Goal: Information Seeking & Learning: Find specific fact

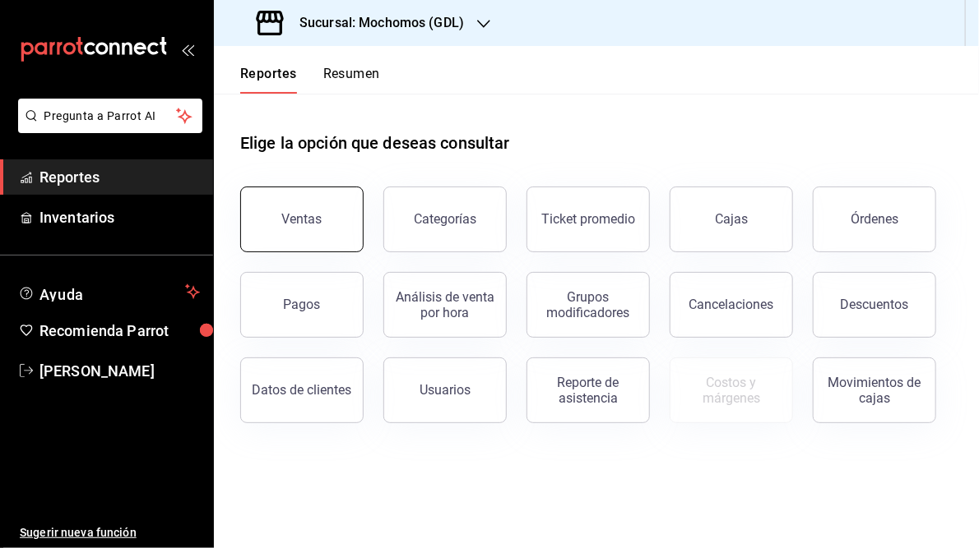
click at [303, 230] on button "Ventas" at bounding box center [301, 220] width 123 height 66
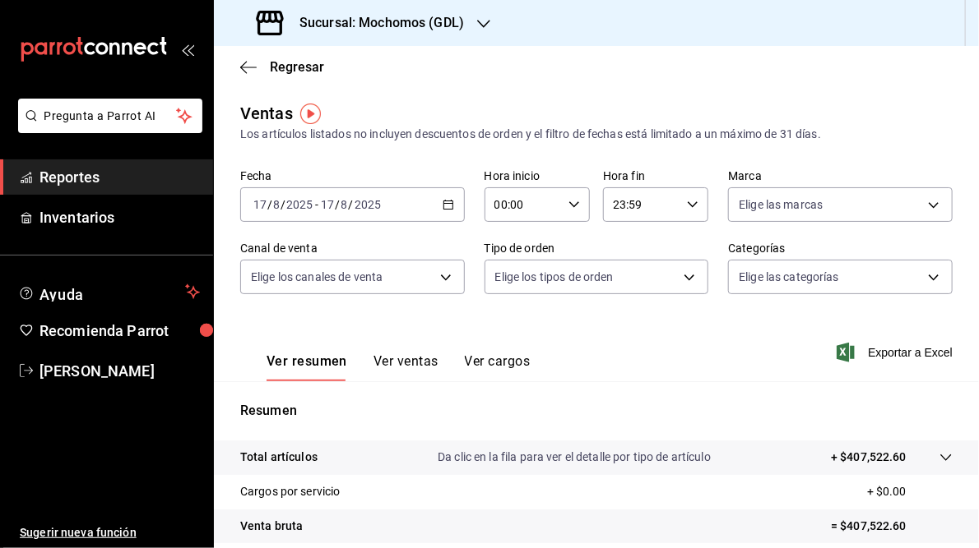
click at [443, 203] on \(Stroke\) "button" at bounding box center [447, 203] width 9 height 1
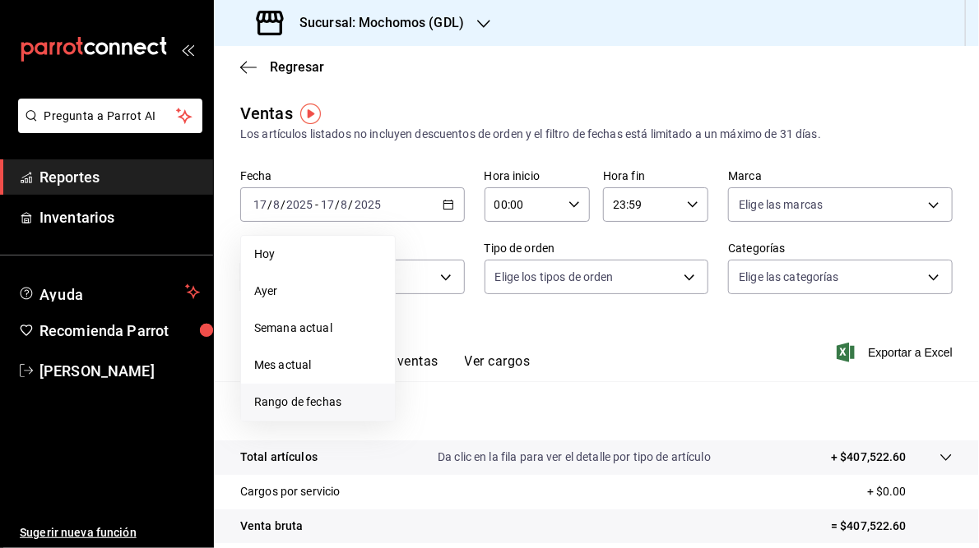
click at [318, 400] on span "Rango de fechas" at bounding box center [317, 402] width 127 height 17
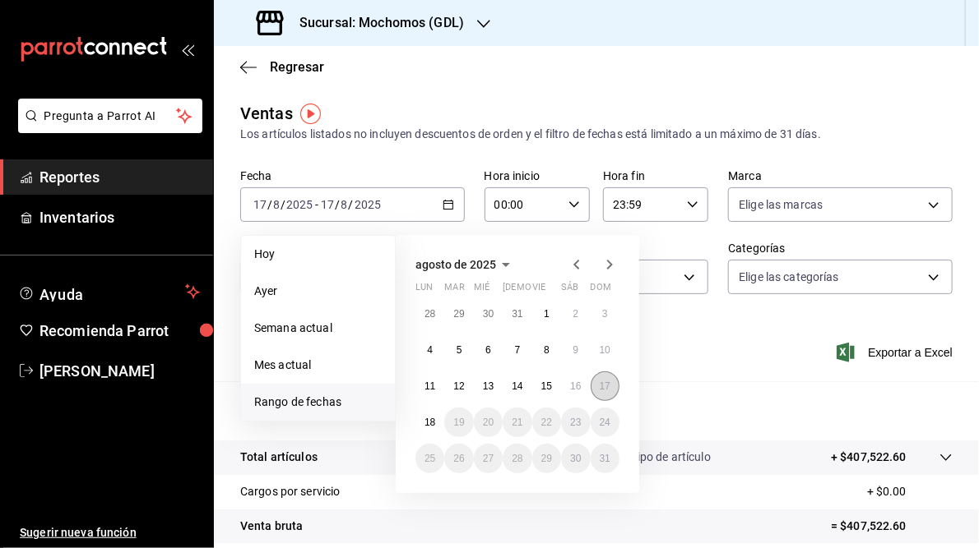
drag, startPoint x: 608, startPoint y: 388, endPoint x: 598, endPoint y: 391, distance: 10.2
click at [609, 388] on abbr "17" at bounding box center [604, 387] width 11 height 12
drag, startPoint x: 425, startPoint y: 425, endPoint x: 560, endPoint y: 377, distance: 143.0
click at [431, 425] on abbr "18" at bounding box center [429, 423] width 11 height 12
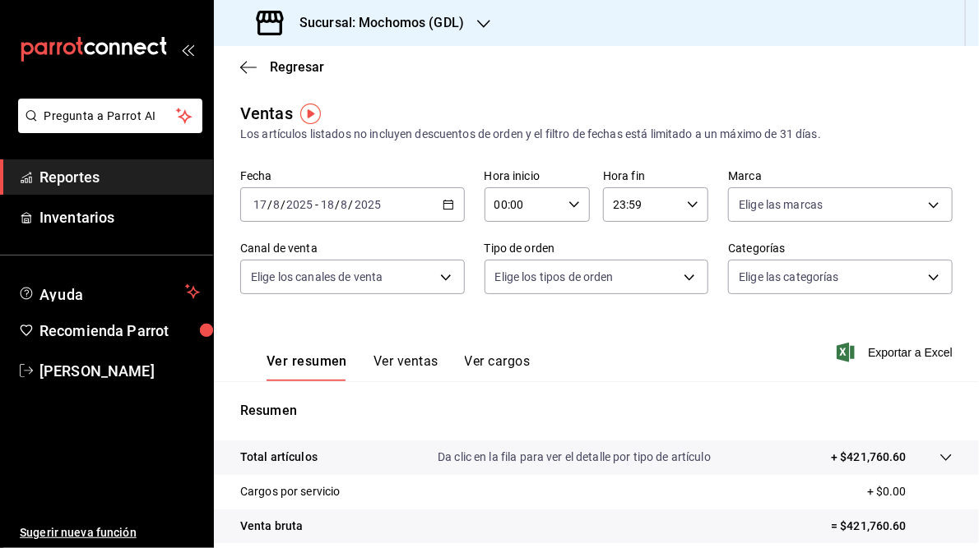
click at [570, 204] on icon "button" at bounding box center [574, 205] width 12 height 12
drag, startPoint x: 506, startPoint y: 316, endPoint x: 562, endPoint y: 248, distance: 88.2
click at [506, 316] on span "05" at bounding box center [506, 312] width 25 height 13
type input "05:00"
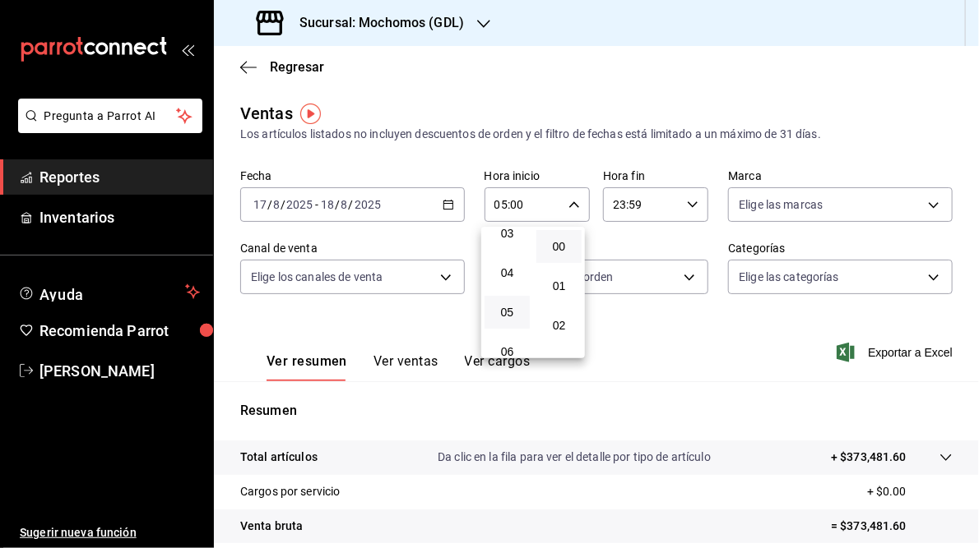
click at [687, 206] on div at bounding box center [489, 274] width 979 height 548
click at [688, 201] on icon "button" at bounding box center [693, 205] width 12 height 12
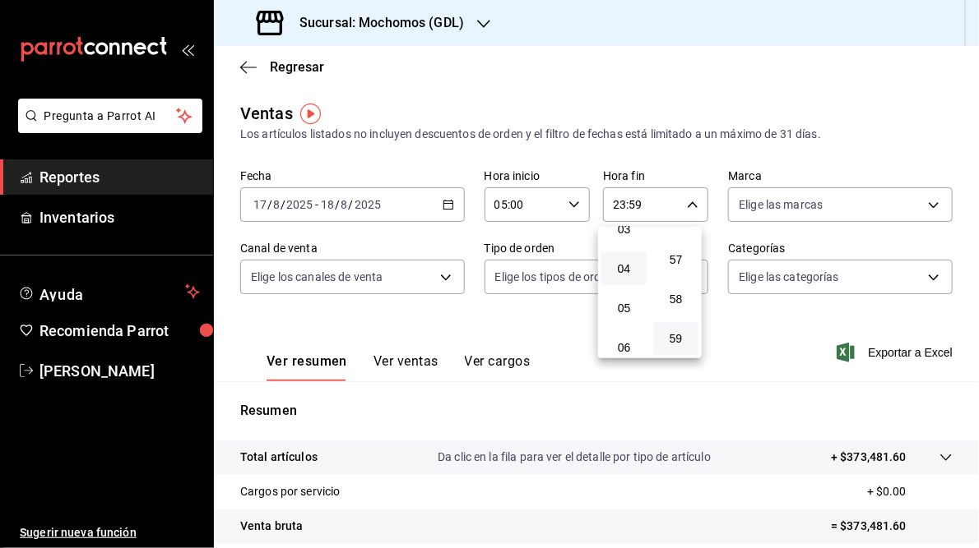
scroll to position [197, 0]
click at [634, 252] on span "05" at bounding box center [623, 246] width 25 height 13
type input "05:59"
click at [689, 145] on div at bounding box center [489, 274] width 979 height 548
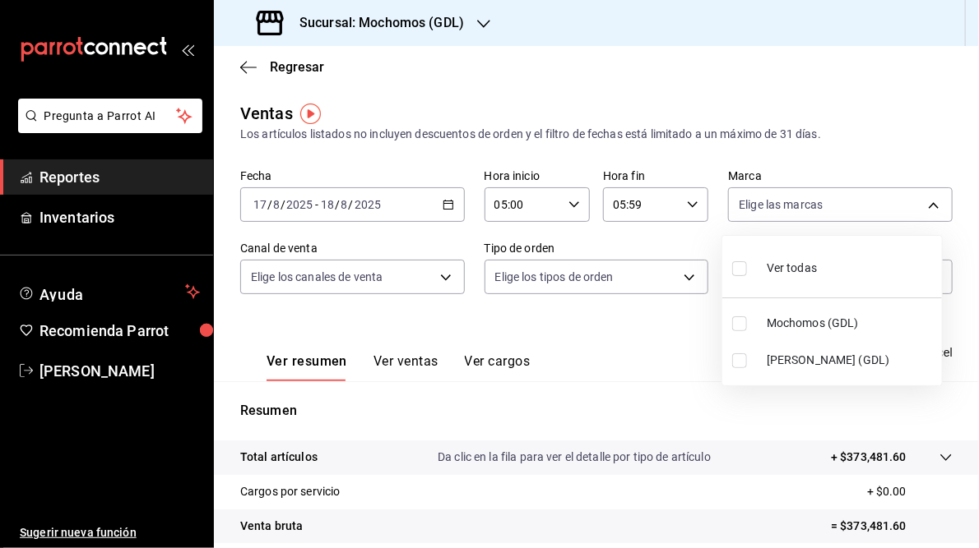
drag, startPoint x: 935, startPoint y: 204, endPoint x: 906, endPoint y: 205, distance: 28.8
click at [933, 200] on body "Pregunta a Parrot AI Reportes Inventarios Ayuda Recomienda Parrot [PERSON_NAME]…" at bounding box center [489, 274] width 979 height 548
drag, startPoint x: 826, startPoint y: 361, endPoint x: 909, endPoint y: 349, distance: 83.0
click at [827, 359] on span "[PERSON_NAME] (GDL)" at bounding box center [850, 360] width 169 height 17
type input "9cac9703-0c5a-4d8b-addd-5b6b571d65b9"
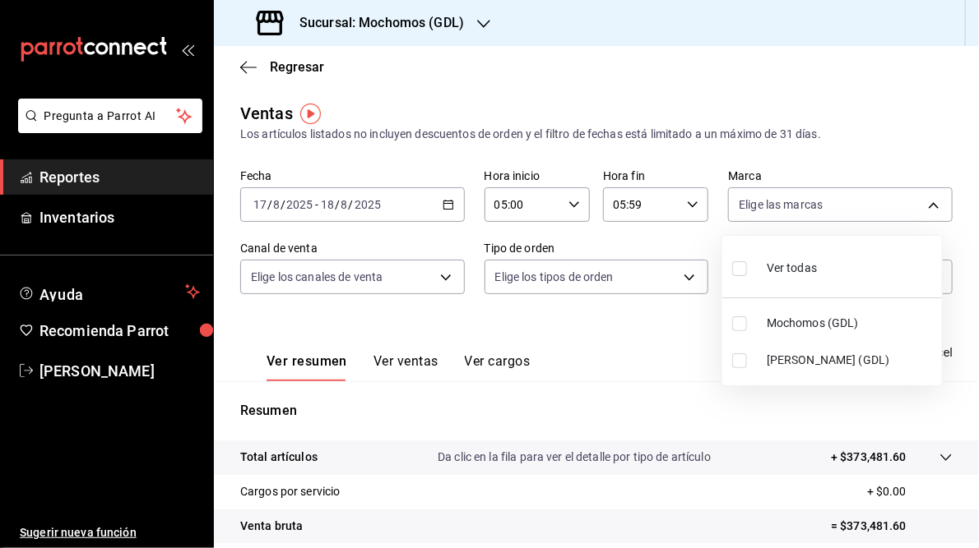
checkbox input "true"
click at [597, 345] on div at bounding box center [489, 274] width 979 height 548
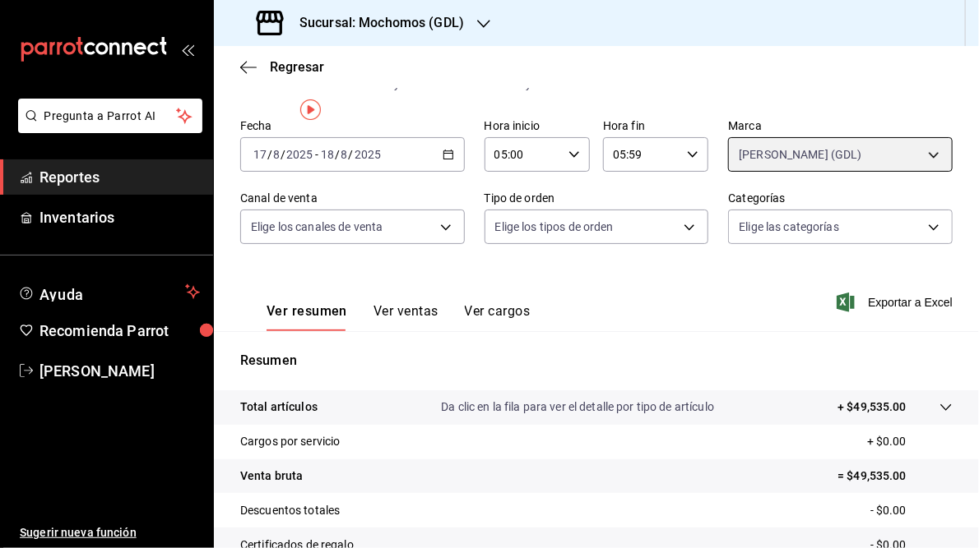
scroll to position [238, 0]
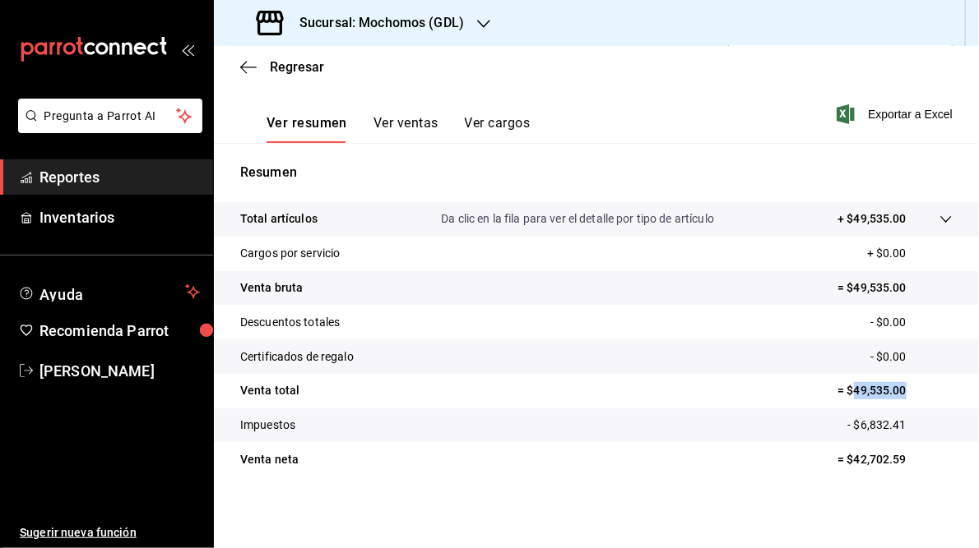
drag, startPoint x: 843, startPoint y: 390, endPoint x: 899, endPoint y: 392, distance: 56.0
click at [899, 392] on p "= $49,535.00" at bounding box center [894, 390] width 115 height 17
drag, startPoint x: 899, startPoint y: 392, endPoint x: 882, endPoint y: 392, distance: 16.4
copy p "49,535.00"
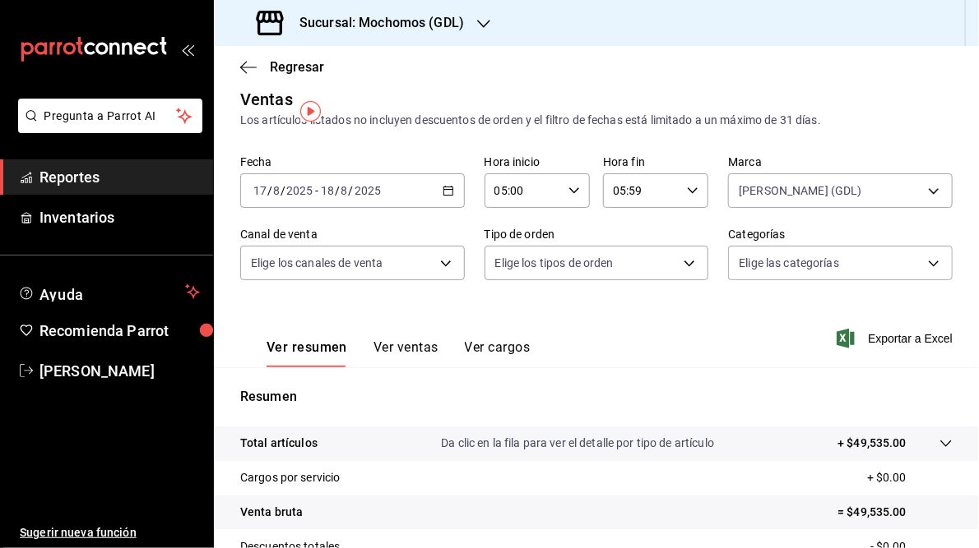
scroll to position [0, 0]
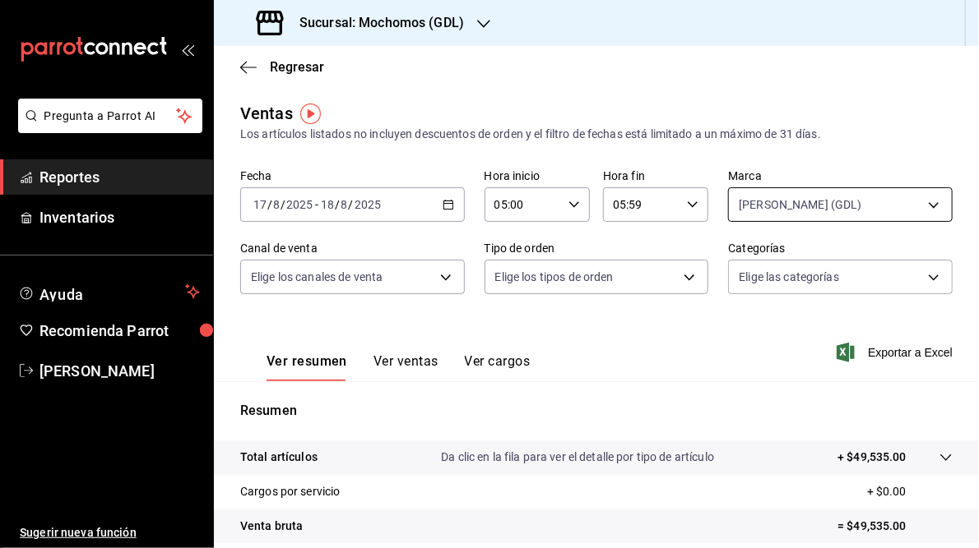
click at [919, 204] on body "Pregunta a Parrot AI Reportes Inventarios Ayuda Recomienda Parrot [PERSON_NAME]…" at bounding box center [489, 274] width 979 height 548
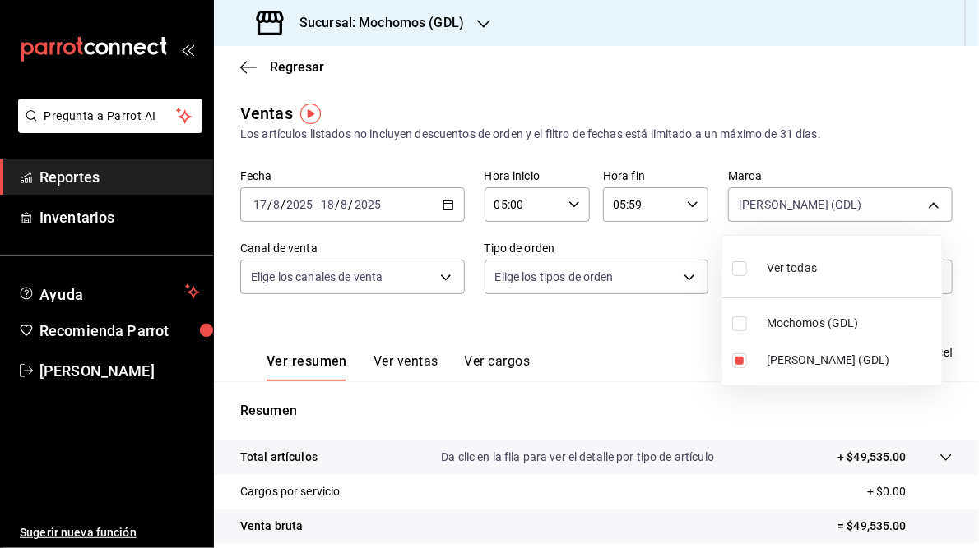
drag, startPoint x: 747, startPoint y: 363, endPoint x: 794, endPoint y: 353, distance: 47.1
click at [750, 362] on label at bounding box center [742, 361] width 21 height 15
click at [747, 362] on input "checkbox" at bounding box center [739, 361] width 15 height 15
checkbox input "true"
type input "9cac9703-0c5a-4d8b-addd-5b6b571d65b9"
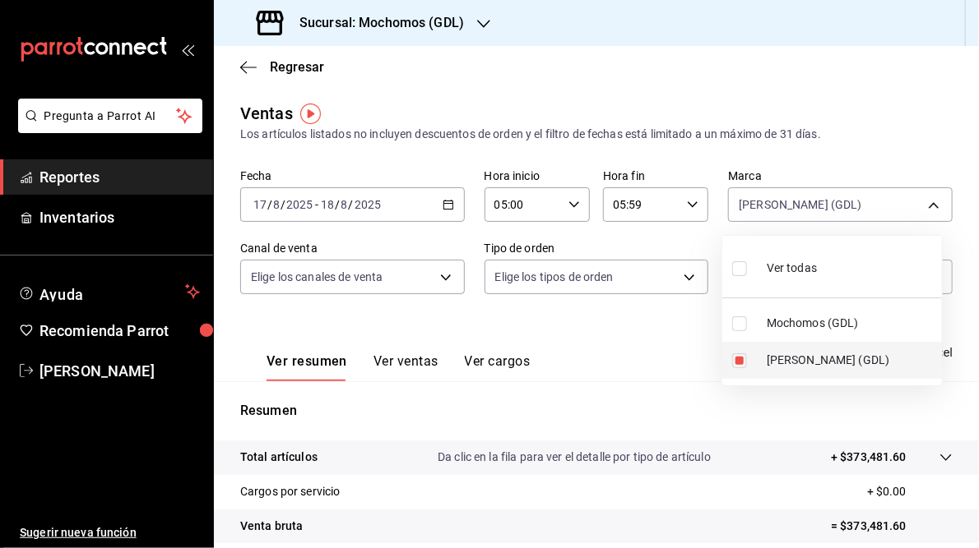
click at [739, 361] on input "checkbox" at bounding box center [739, 361] width 15 height 15
checkbox input "false"
click at [743, 324] on input "checkbox" at bounding box center [739, 324] width 15 height 15
checkbox input "true"
type input "36c25d4a-7cb0-456c-a434-e981d54830bc"
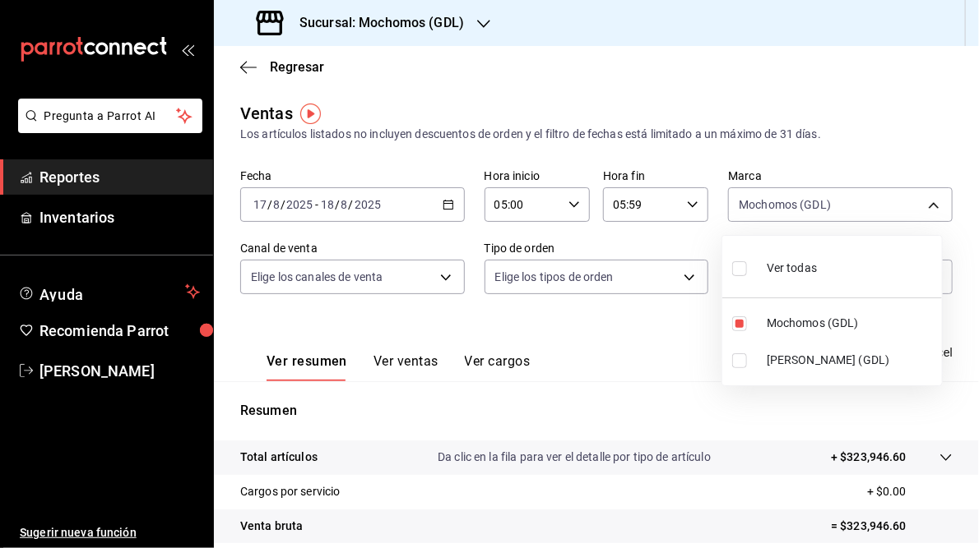
click at [651, 405] on div at bounding box center [489, 274] width 979 height 548
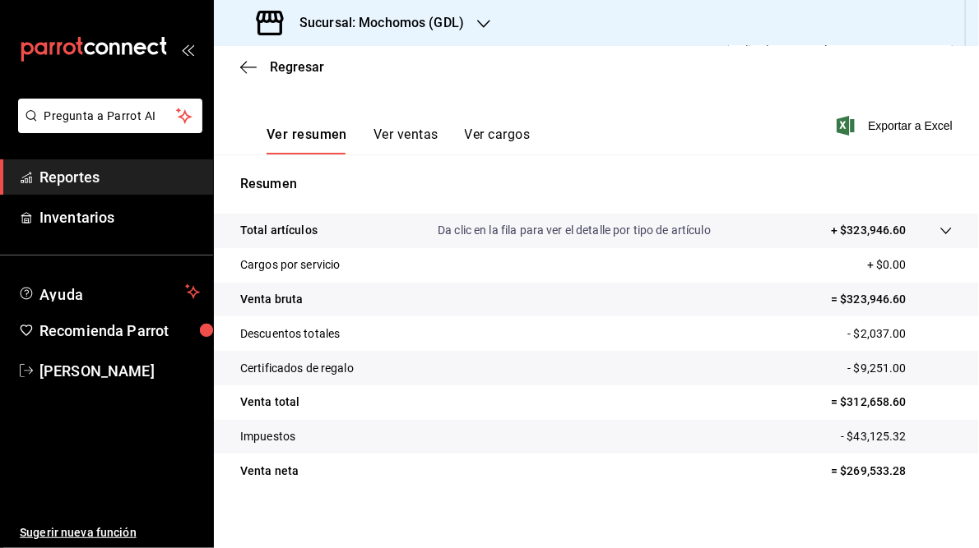
scroll to position [238, 0]
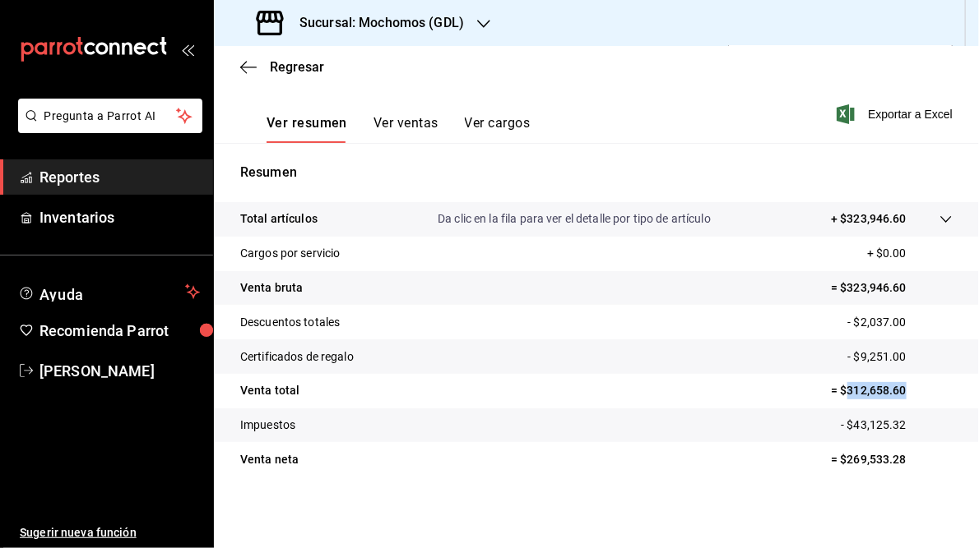
drag, startPoint x: 837, startPoint y: 390, endPoint x: 914, endPoint y: 395, distance: 76.6
click at [914, 395] on p "= $312,658.60" at bounding box center [892, 390] width 122 height 17
drag, startPoint x: 914, startPoint y: 395, endPoint x: 877, endPoint y: 393, distance: 37.0
copy p "312,658.60"
click at [367, 23] on h3 "Sucursal: Mochomos (GDL)" at bounding box center [375, 23] width 178 height 20
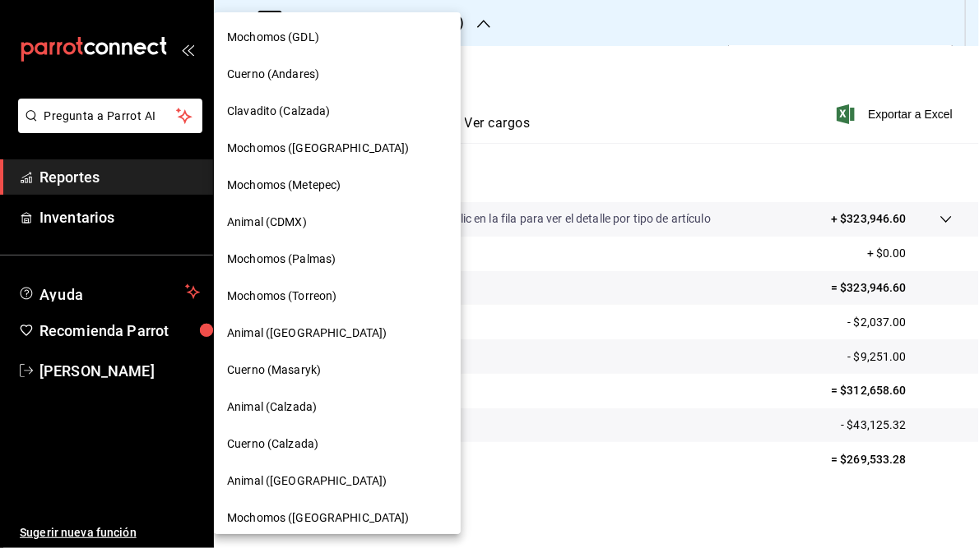
click at [293, 82] on span "Cuerno (Andares)" at bounding box center [273, 74] width 92 height 17
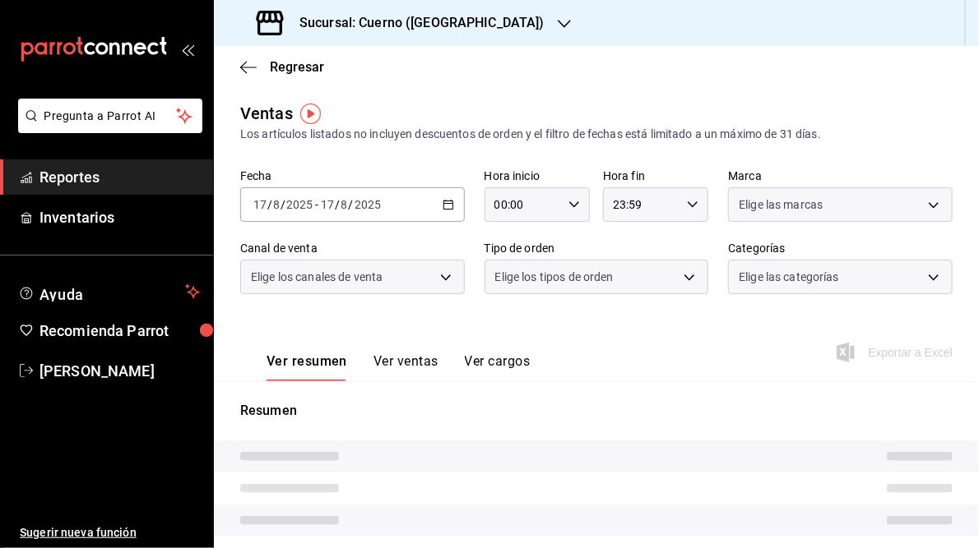
type input "05:00"
type input "05:59"
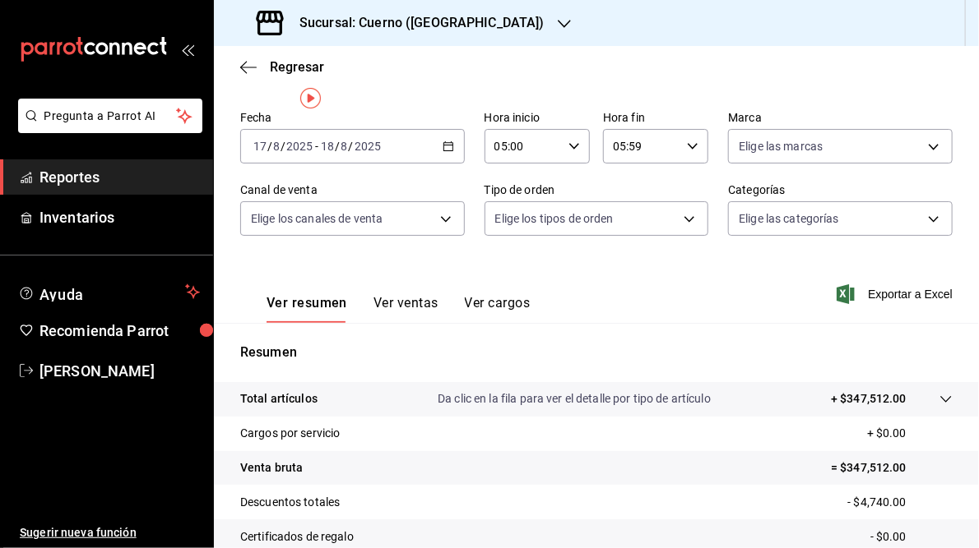
scroll to position [238, 0]
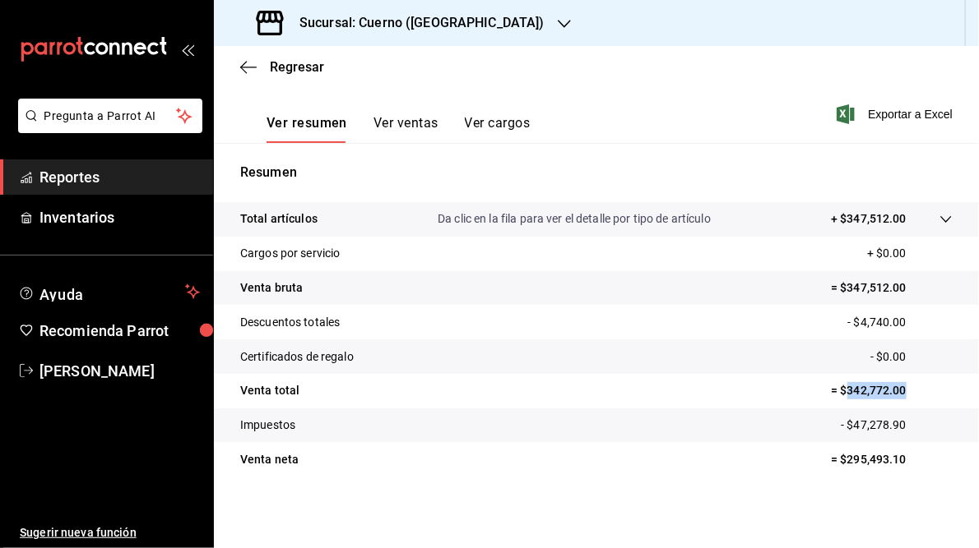
drag, startPoint x: 839, startPoint y: 388, endPoint x: 909, endPoint y: 388, distance: 70.7
click at [909, 388] on p "= $342,772.00" at bounding box center [892, 390] width 122 height 17
drag, startPoint x: 909, startPoint y: 388, endPoint x: 865, endPoint y: 391, distance: 44.5
copy p "342,772.00"
click at [381, 9] on div "Sucursal: Cuerno ([GEOGRAPHIC_DATA])" at bounding box center [402, 23] width 350 height 46
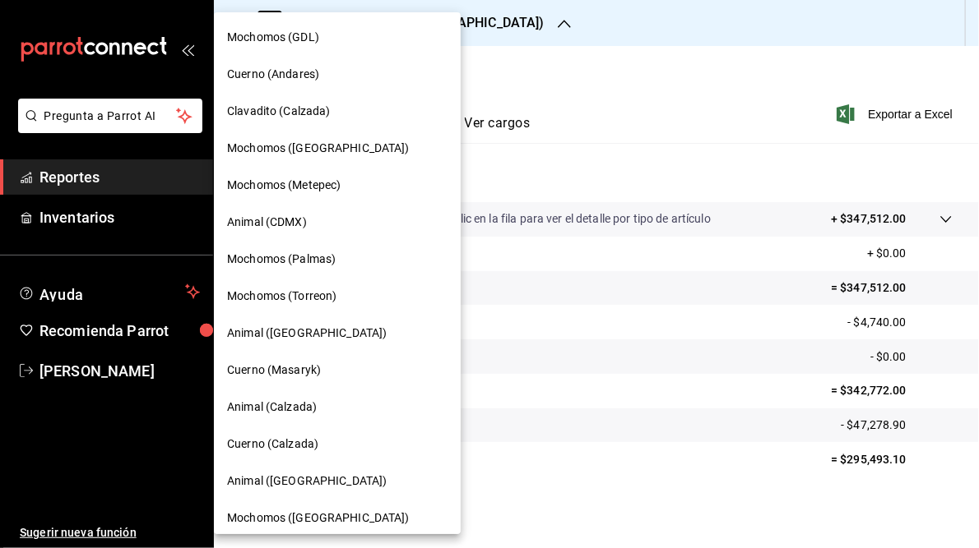
click at [298, 104] on span "Clavadito (Calzada)" at bounding box center [279, 111] width 104 height 17
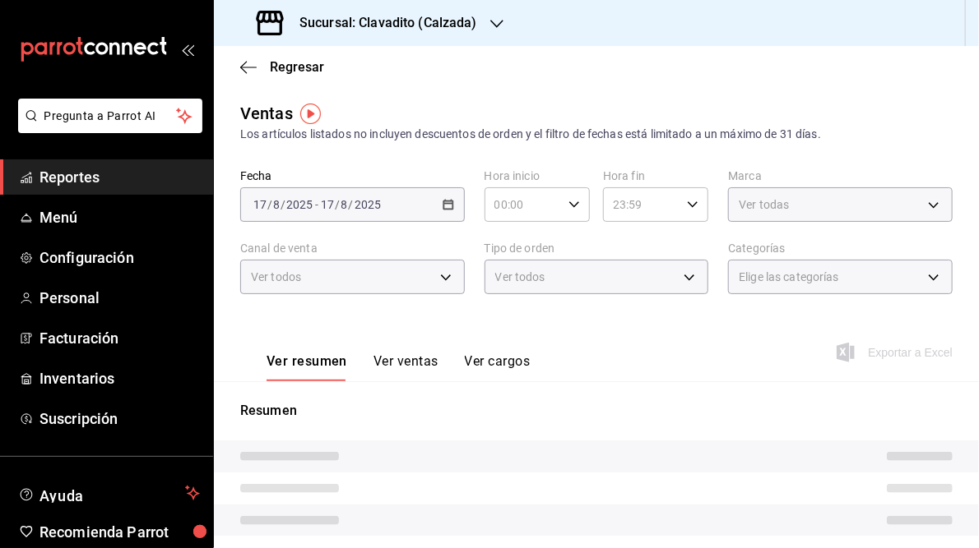
type input "05:00"
type input "05:59"
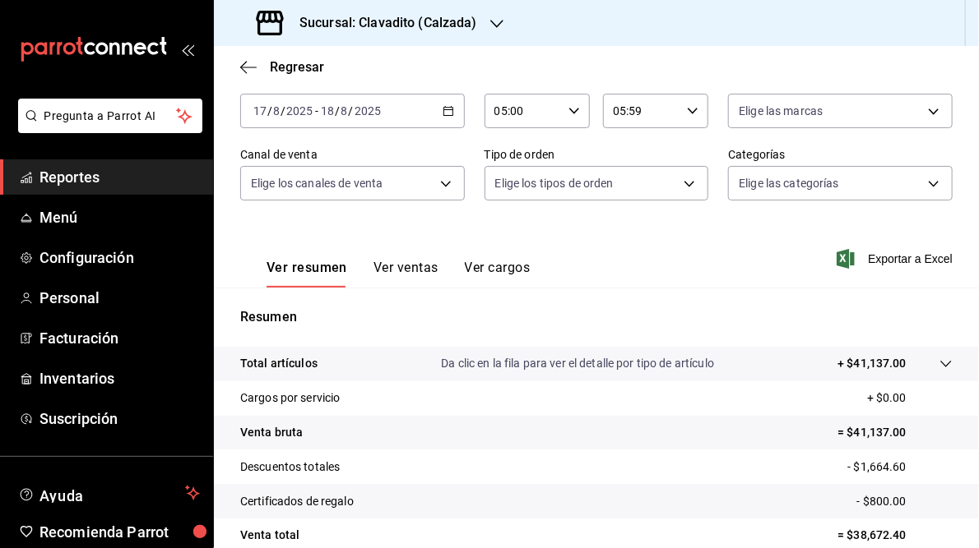
scroll to position [238, 0]
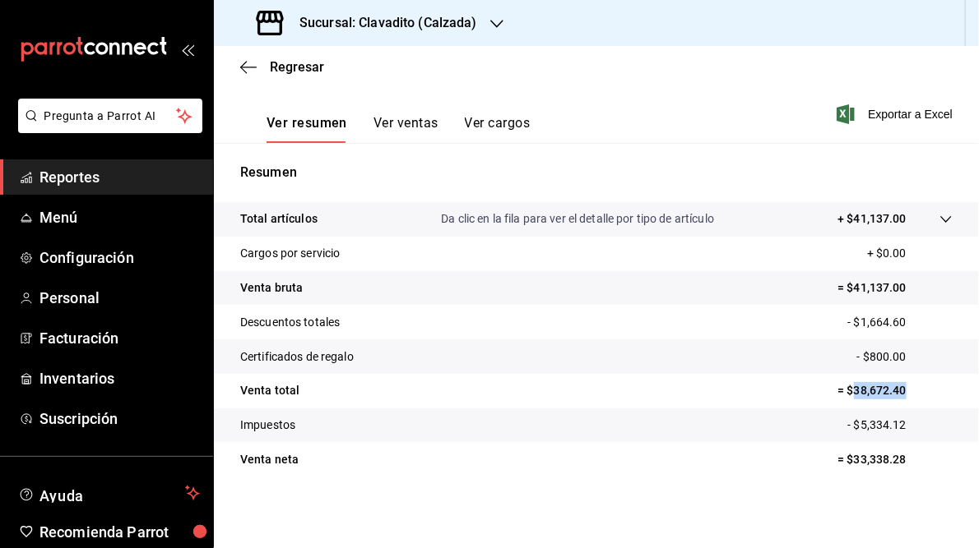
drag, startPoint x: 845, startPoint y: 391, endPoint x: 902, endPoint y: 392, distance: 57.6
click at [902, 392] on p "= $38,672.40" at bounding box center [894, 390] width 115 height 17
drag, startPoint x: 902, startPoint y: 392, endPoint x: 852, endPoint y: 387, distance: 50.4
copy p "38,672.40"
click at [330, 26] on h3 "Sucursal: Clavadito (Calzada)" at bounding box center [381, 23] width 191 height 20
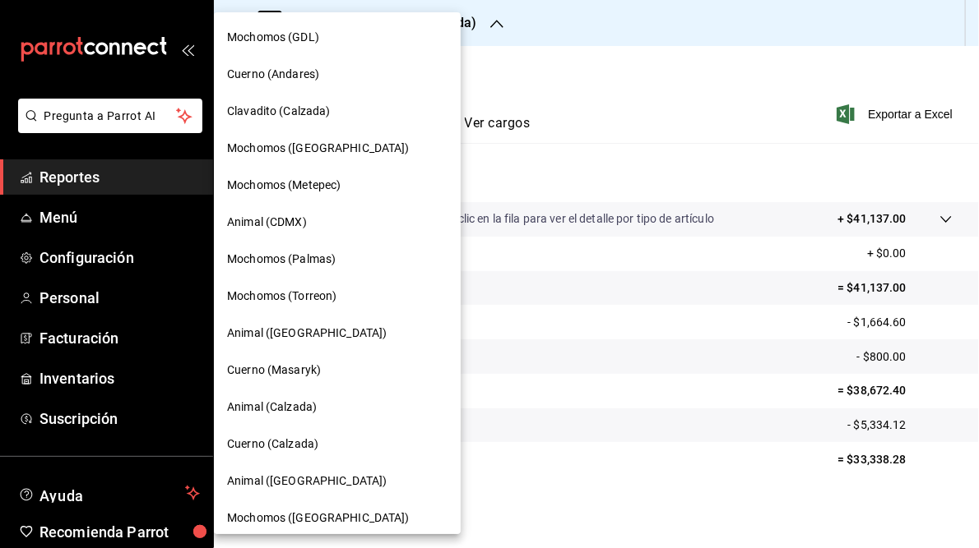
click at [266, 148] on span "Mochomos ([GEOGRAPHIC_DATA])" at bounding box center [318, 148] width 183 height 17
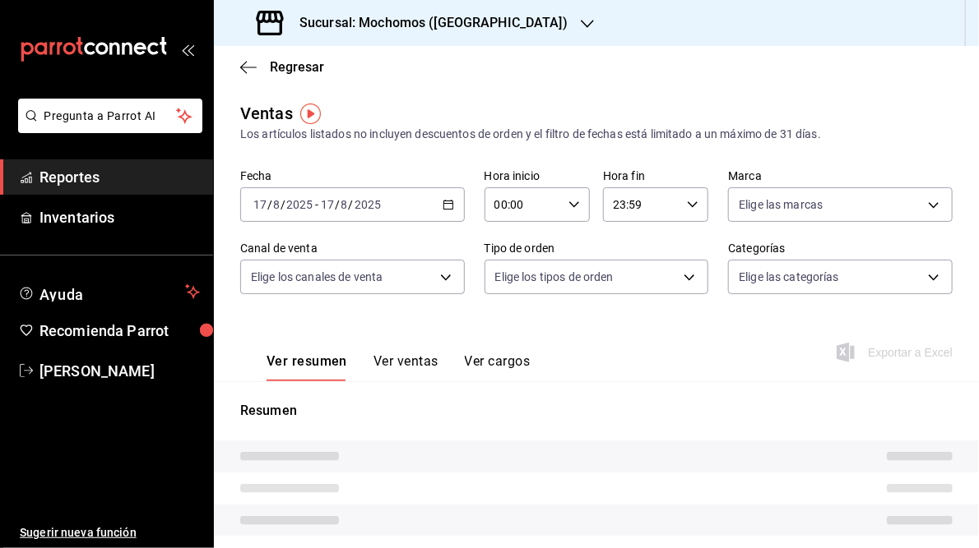
type input "05:00"
type input "05:59"
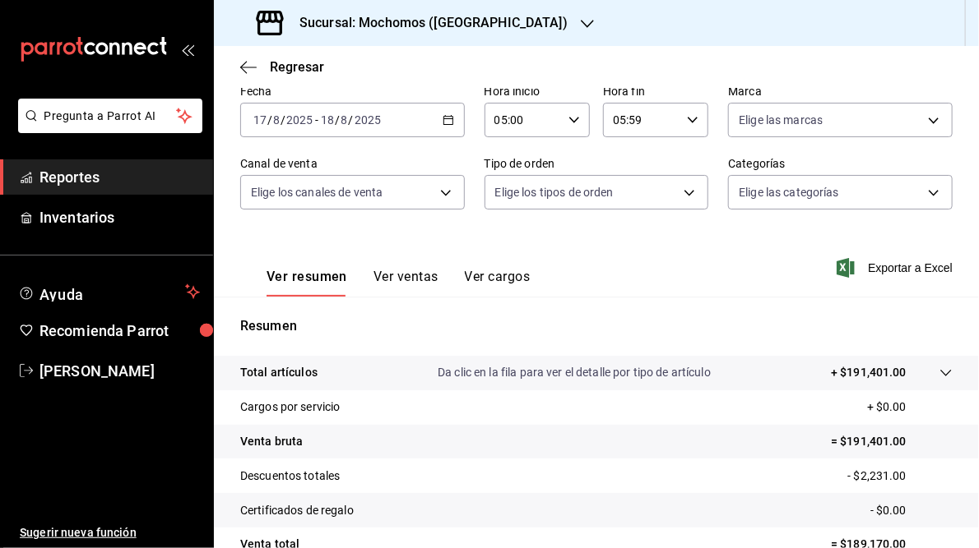
scroll to position [238, 0]
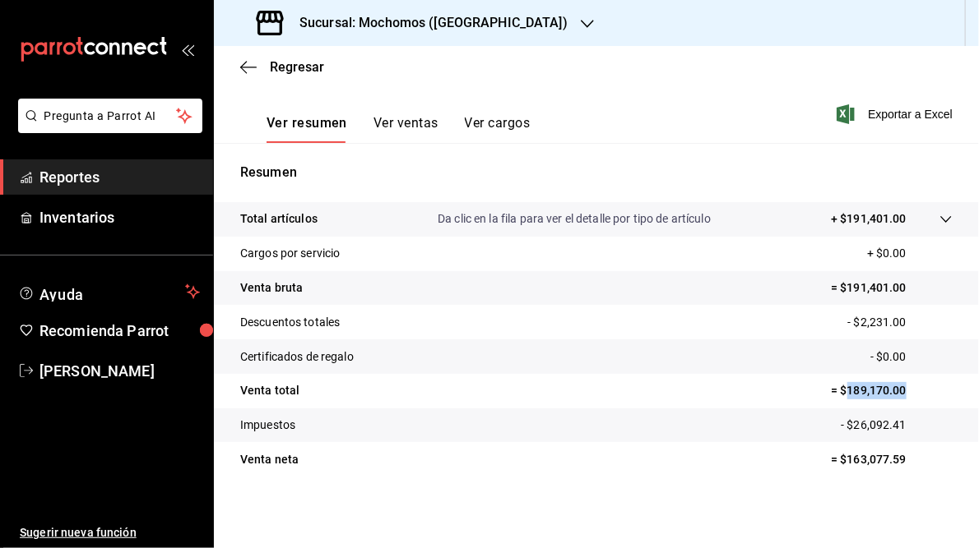
drag, startPoint x: 838, startPoint y: 386, endPoint x: 897, endPoint y: 385, distance: 59.2
click at [897, 385] on p "= $189,170.00" at bounding box center [892, 390] width 122 height 17
drag, startPoint x: 897, startPoint y: 385, endPoint x: 863, endPoint y: 391, distance: 34.2
copy p "189,170.00"
click at [414, 25] on h3 "Sucursal: Mochomos ([GEOGRAPHIC_DATA])" at bounding box center [426, 23] width 281 height 20
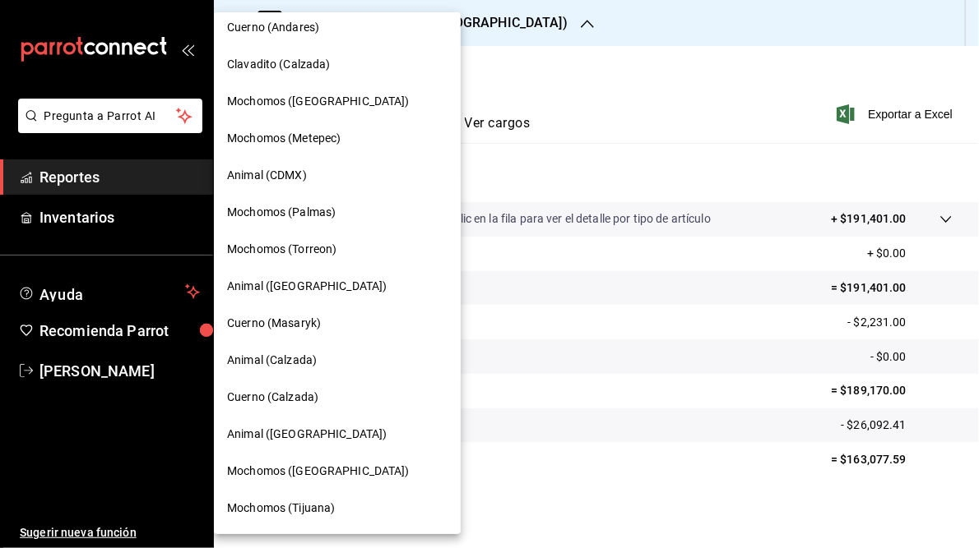
scroll to position [0, 0]
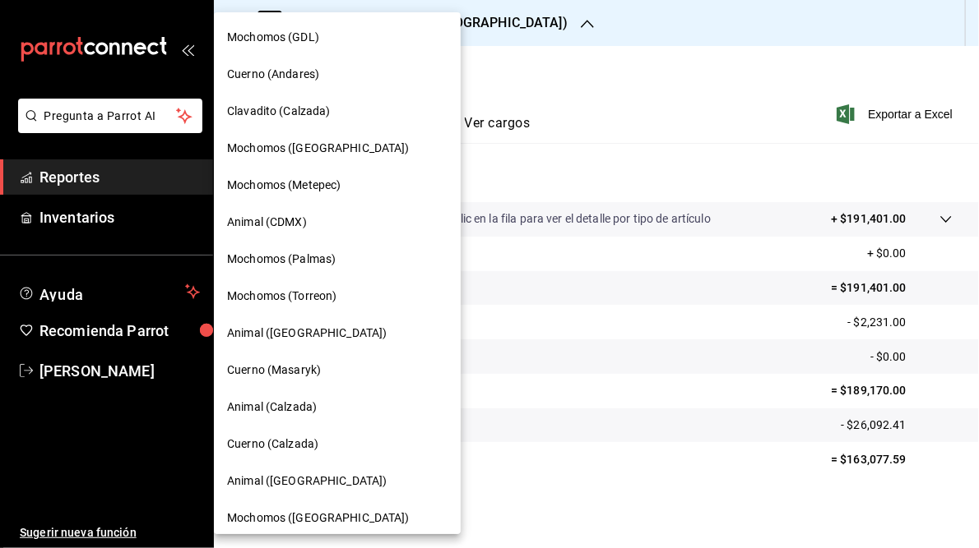
click at [309, 183] on span "Mochomos (Metepec)" at bounding box center [283, 185] width 113 height 17
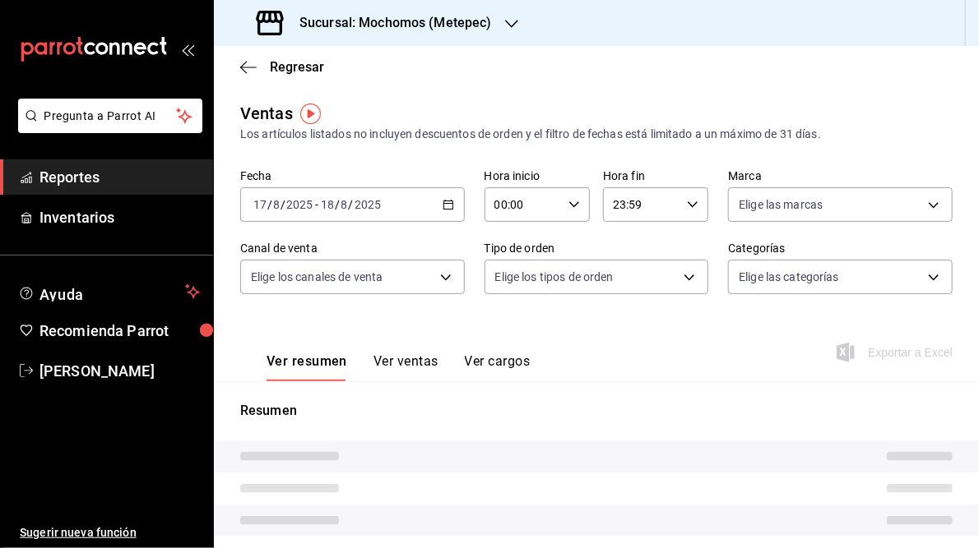
type input "05:00"
type input "05:59"
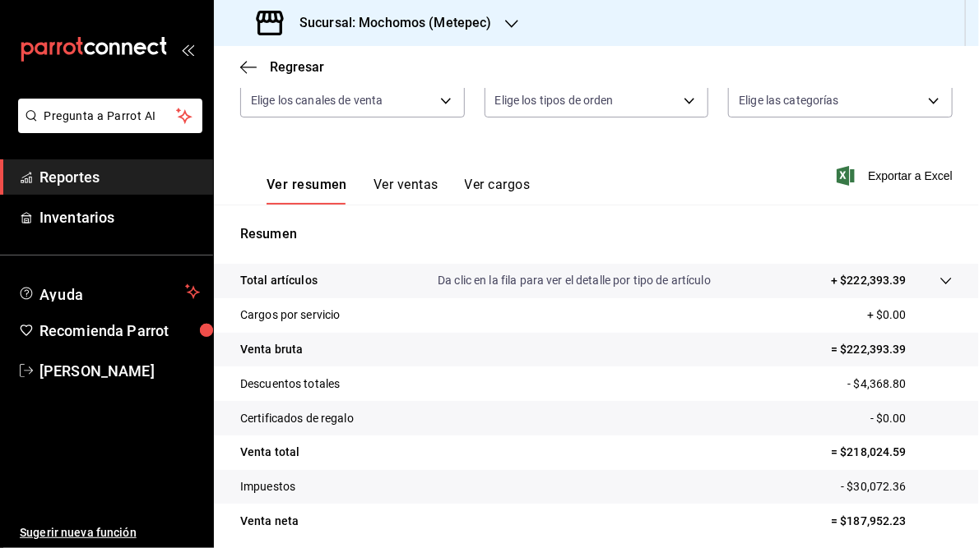
scroll to position [238, 0]
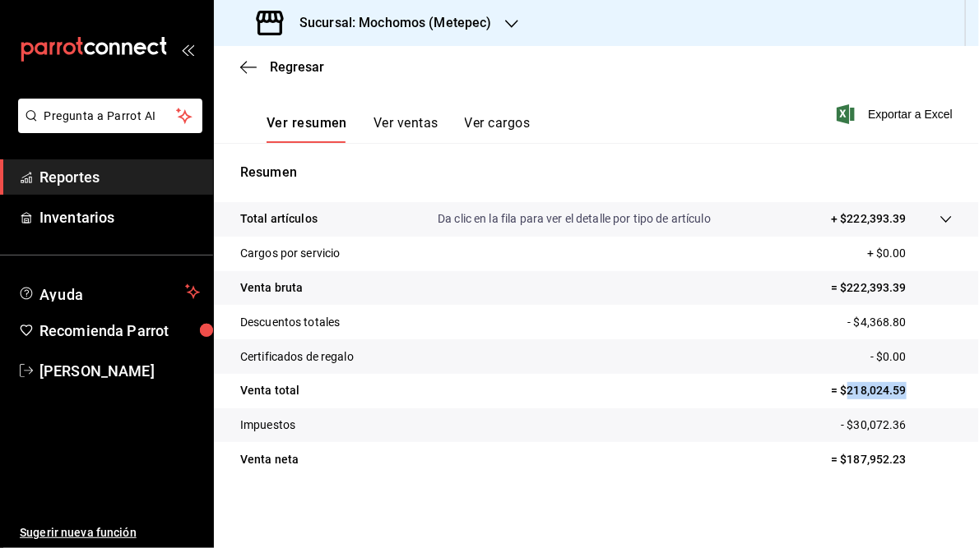
drag, startPoint x: 835, startPoint y: 392, endPoint x: 922, endPoint y: 394, distance: 86.4
click at [922, 394] on p "= $218,024.59" at bounding box center [892, 390] width 122 height 17
drag, startPoint x: 922, startPoint y: 394, endPoint x: 854, endPoint y: 394, distance: 68.3
copy p "218,024.59"
click at [513, 21] on icon "button" at bounding box center [511, 23] width 13 height 13
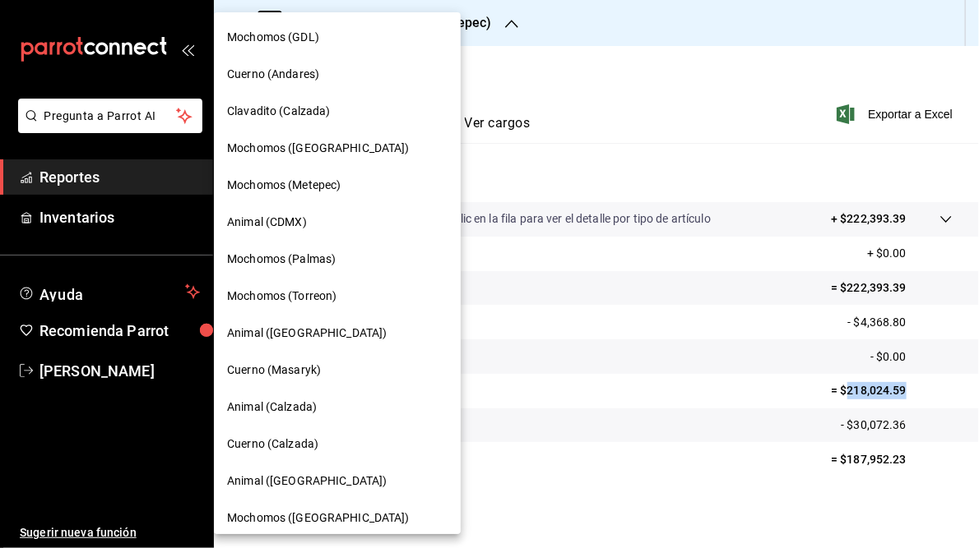
click at [299, 227] on span "Animal (CDMX)" at bounding box center [267, 222] width 80 height 17
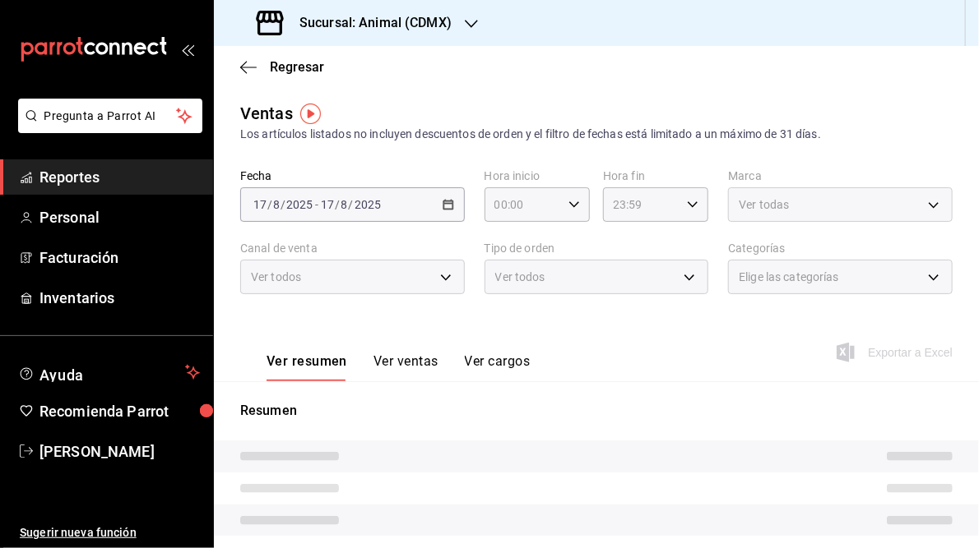
type input "05:00"
type input "05:59"
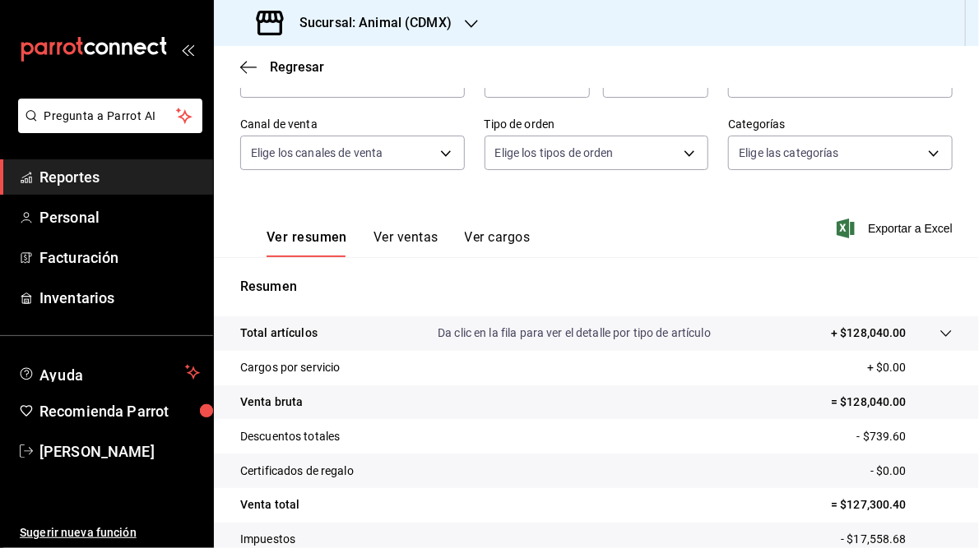
scroll to position [238, 0]
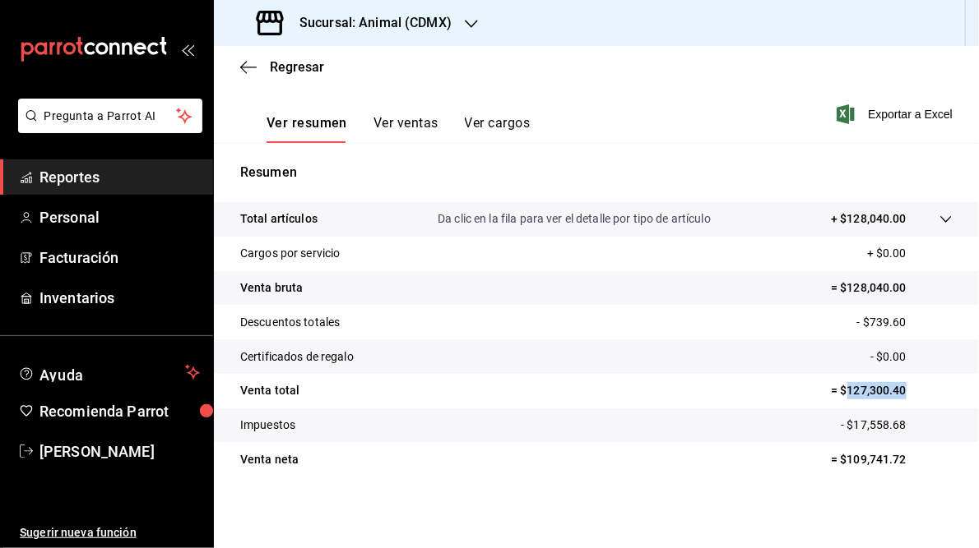
drag, startPoint x: 837, startPoint y: 392, endPoint x: 920, endPoint y: 391, distance: 83.1
click at [920, 391] on p "= $127,300.40" at bounding box center [892, 390] width 122 height 17
drag, startPoint x: 920, startPoint y: 391, endPoint x: 862, endPoint y: 392, distance: 58.4
copy p "127,300.40"
click at [387, 21] on h3 "Sucursal: Animal (CDMX)" at bounding box center [368, 23] width 165 height 20
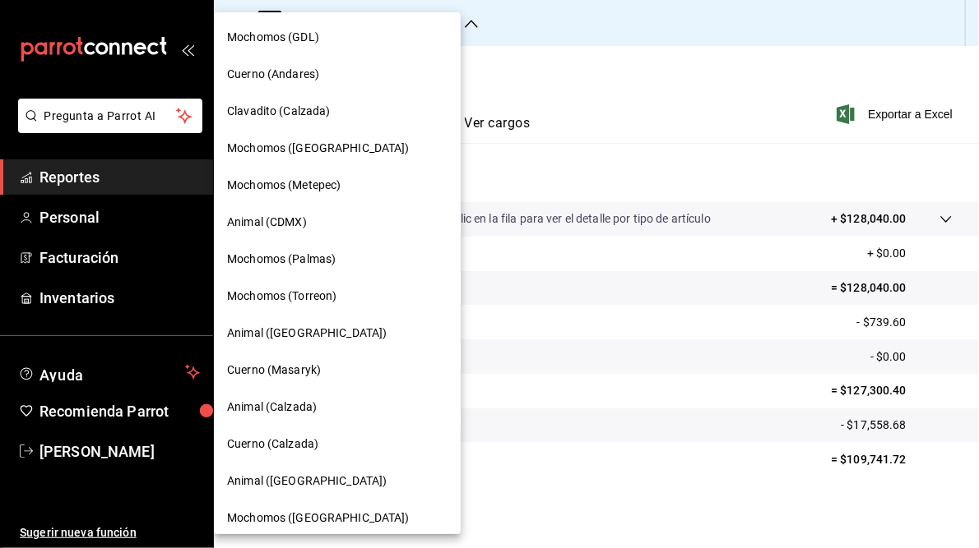
click at [305, 262] on span "Mochomos (Palmas)" at bounding box center [281, 259] width 109 height 17
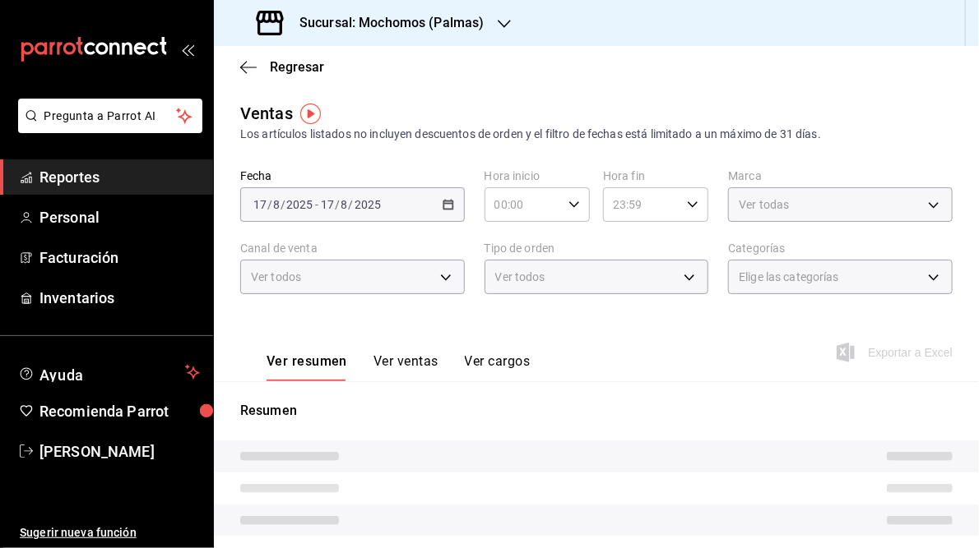
type input "05:00"
type input "05:59"
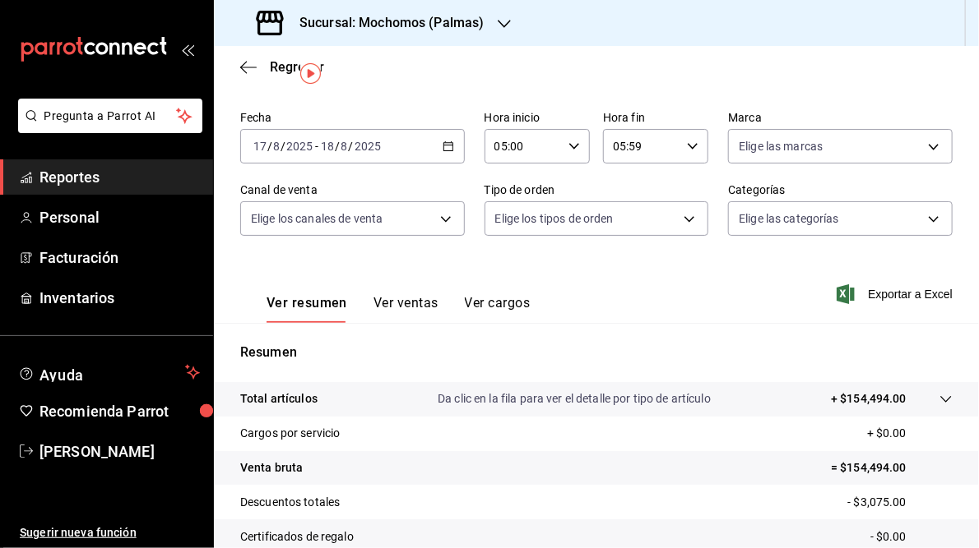
scroll to position [197, 0]
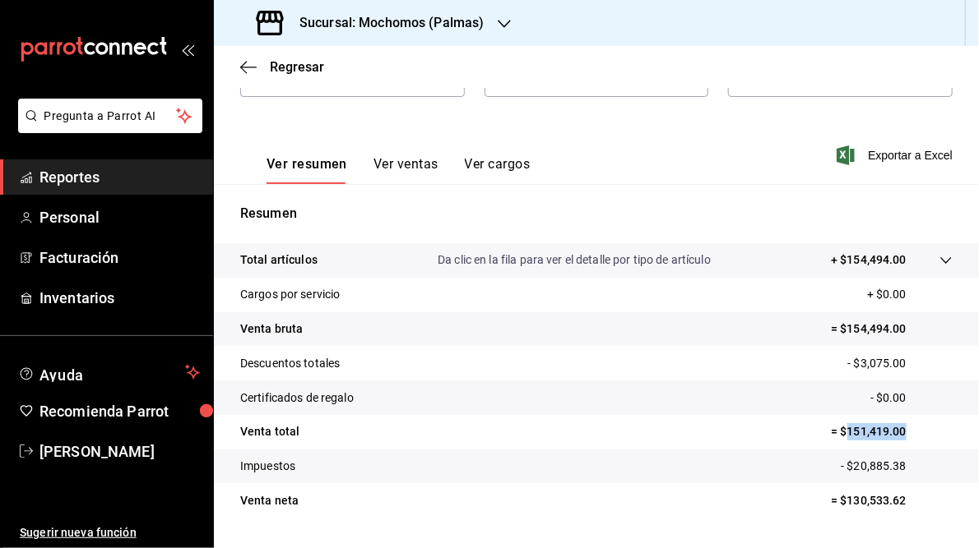
drag, startPoint x: 837, startPoint y: 430, endPoint x: 916, endPoint y: 430, distance: 78.9
click at [916, 430] on p "= $151,419.00" at bounding box center [892, 431] width 122 height 17
click at [724, 176] on div "Ver resumen Ver ventas Ver cargos Exportar a Excel" at bounding box center [596, 150] width 765 height 67
drag, startPoint x: 837, startPoint y: 433, endPoint x: 897, endPoint y: 433, distance: 60.0
click at [897, 433] on p "= $151,419.00" at bounding box center [892, 431] width 122 height 17
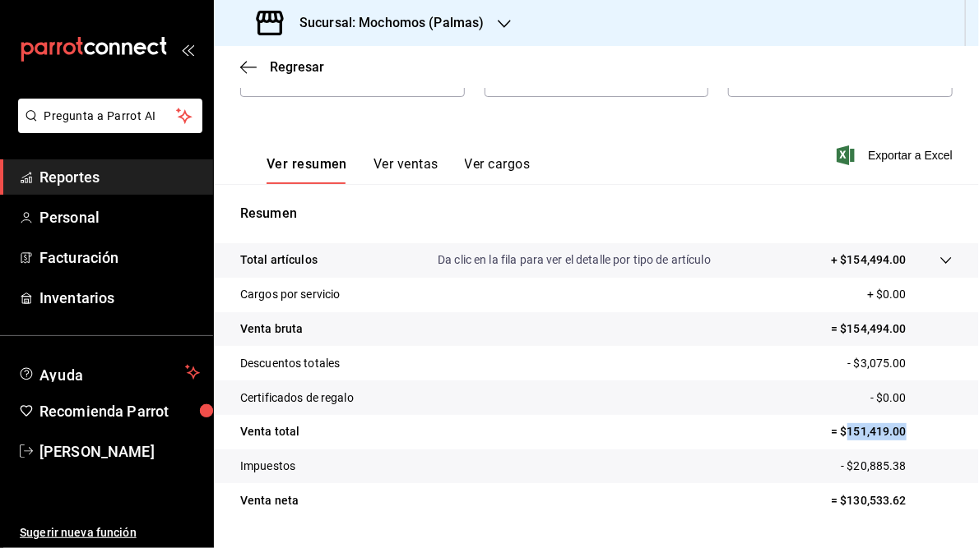
copy p "151,419.00"
click at [406, 16] on h3 "Sucursal: Mochomos (Palmas)" at bounding box center [385, 23] width 198 height 20
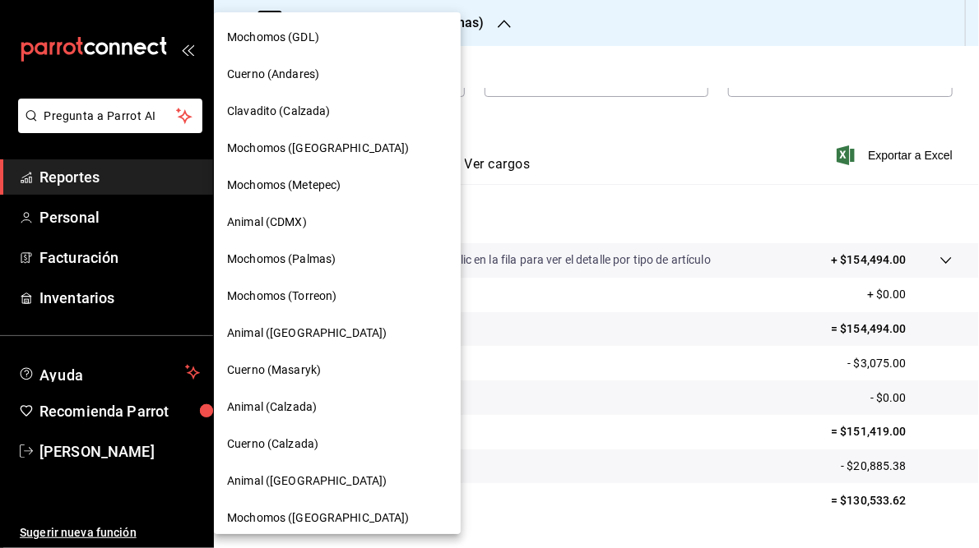
click at [275, 302] on span "Mochomos (Torreon)" at bounding box center [281, 296] width 109 height 17
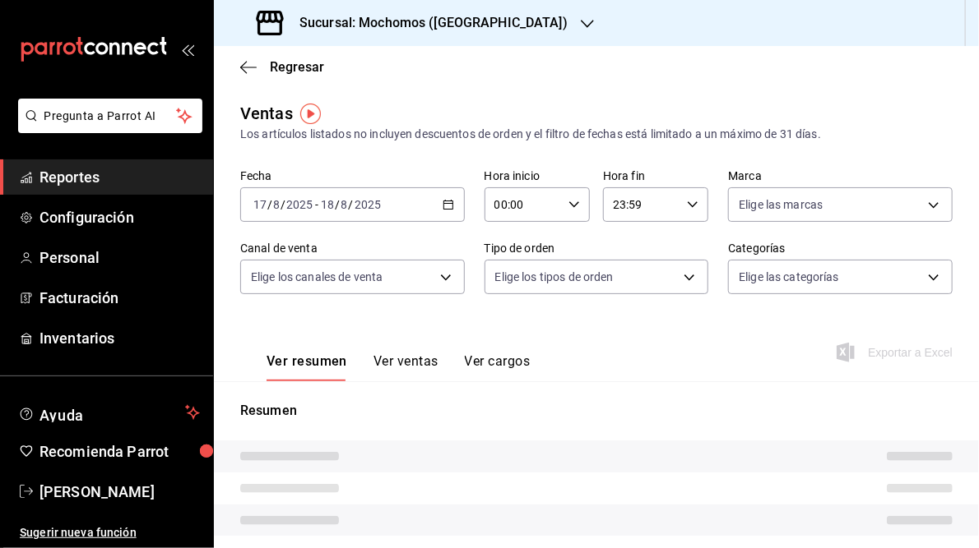
type input "05:00"
type input "05:59"
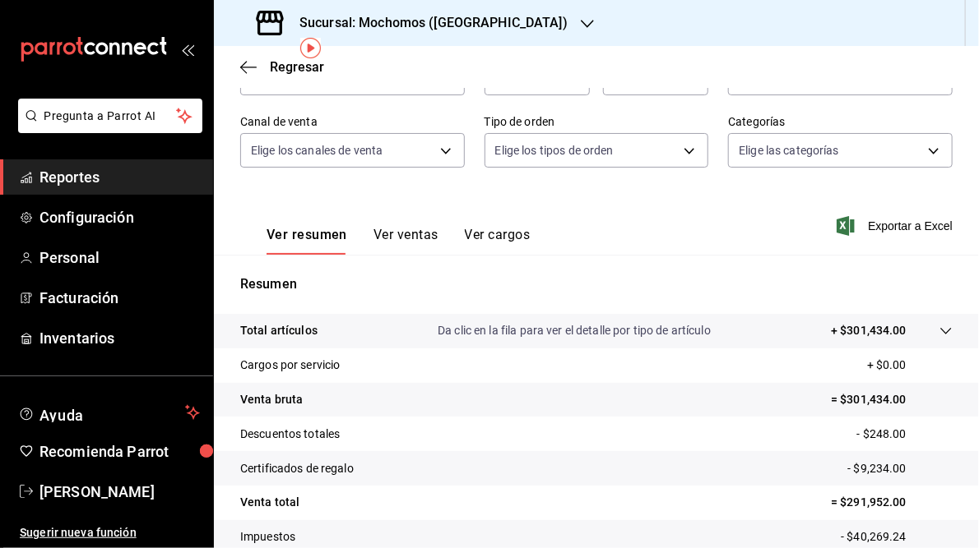
scroll to position [238, 0]
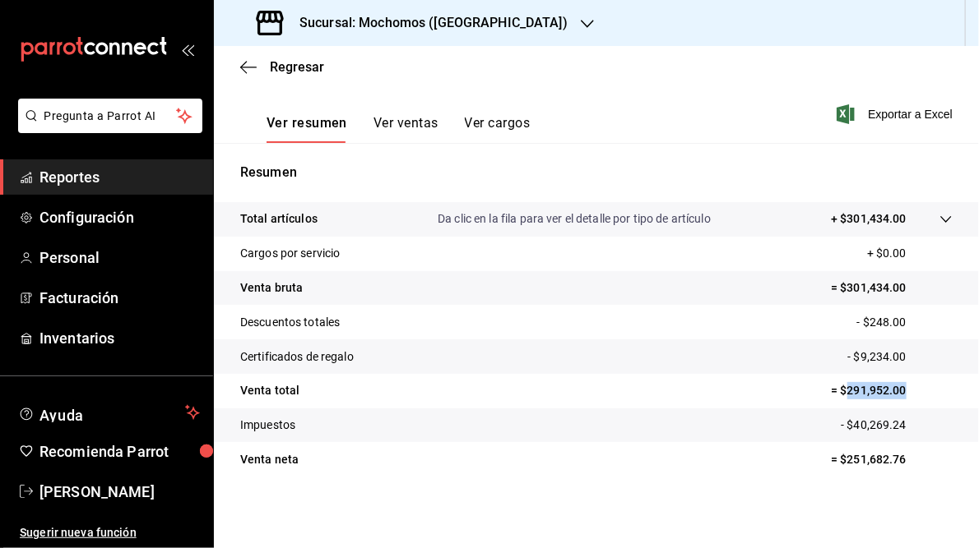
drag, startPoint x: 839, startPoint y: 391, endPoint x: 895, endPoint y: 391, distance: 55.9
click at [895, 391] on p "= $291,952.00" at bounding box center [892, 390] width 122 height 17
drag, startPoint x: 895, startPoint y: 391, endPoint x: 886, endPoint y: 393, distance: 8.4
copy p "291,952.00"
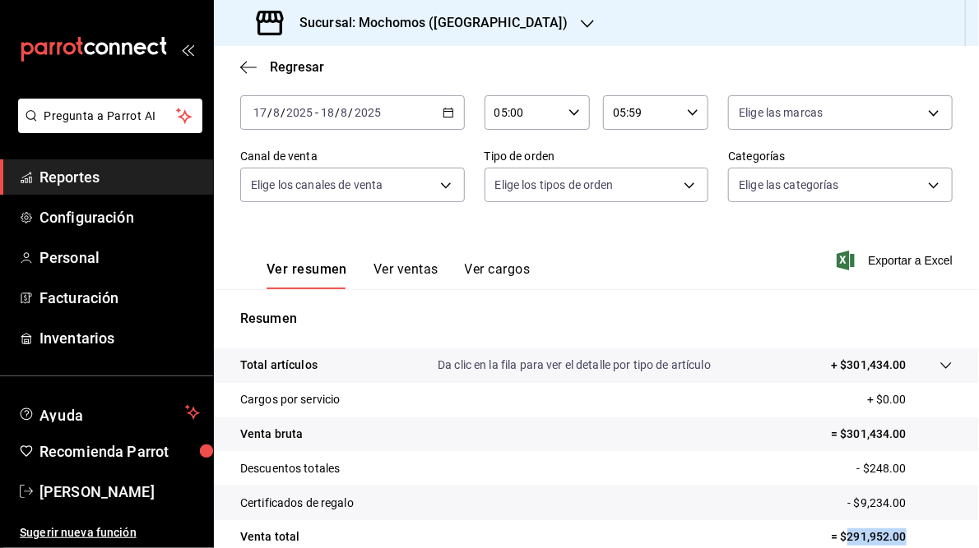
scroll to position [0, 0]
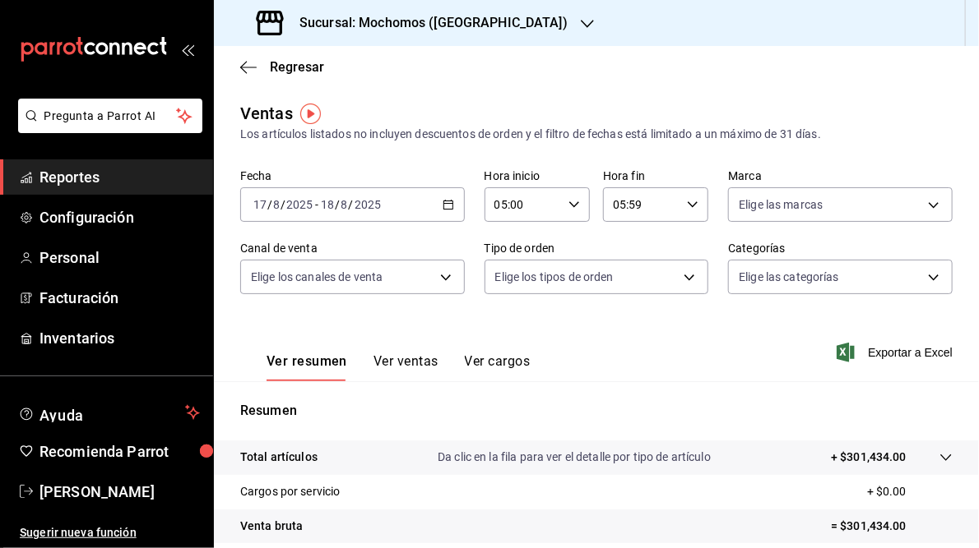
click at [386, 28] on h3 "Sucursal: Mochomos ([GEOGRAPHIC_DATA])" at bounding box center [426, 23] width 281 height 20
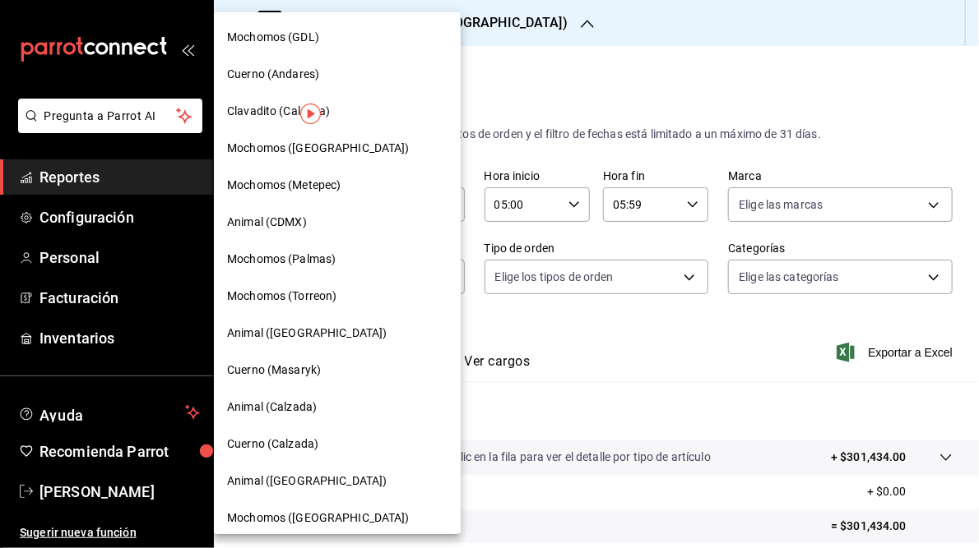
click at [276, 336] on span "Animal ([GEOGRAPHIC_DATA])" at bounding box center [307, 333] width 160 height 17
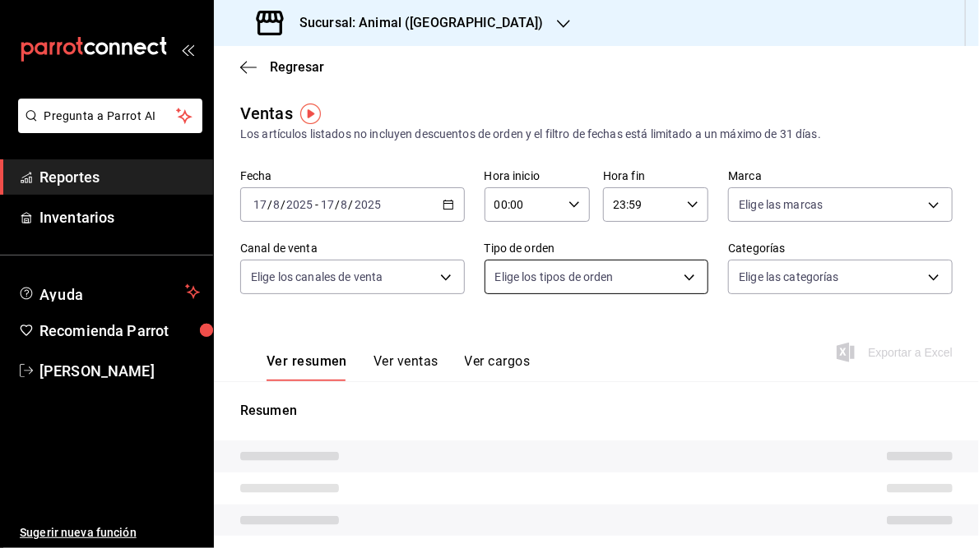
type input "05:00"
type input "05:59"
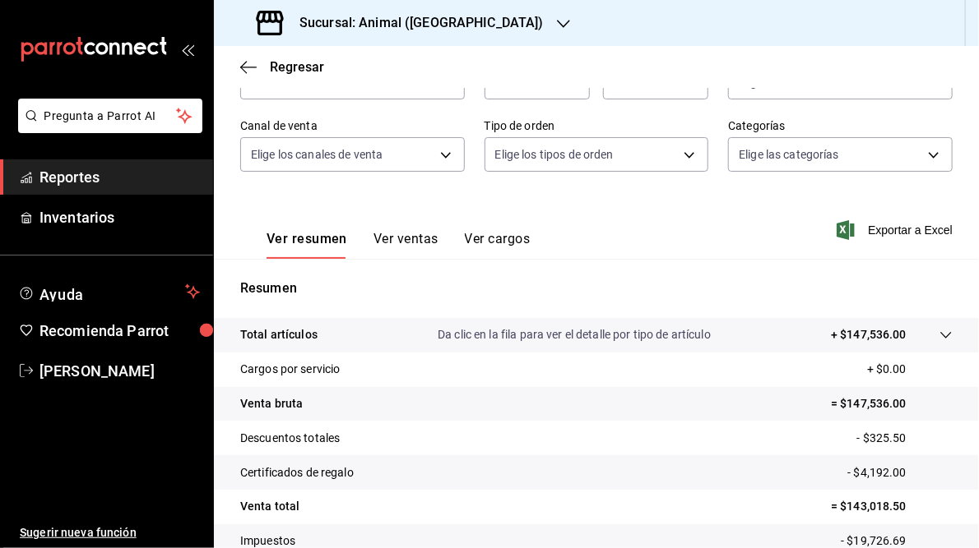
scroll to position [238, 0]
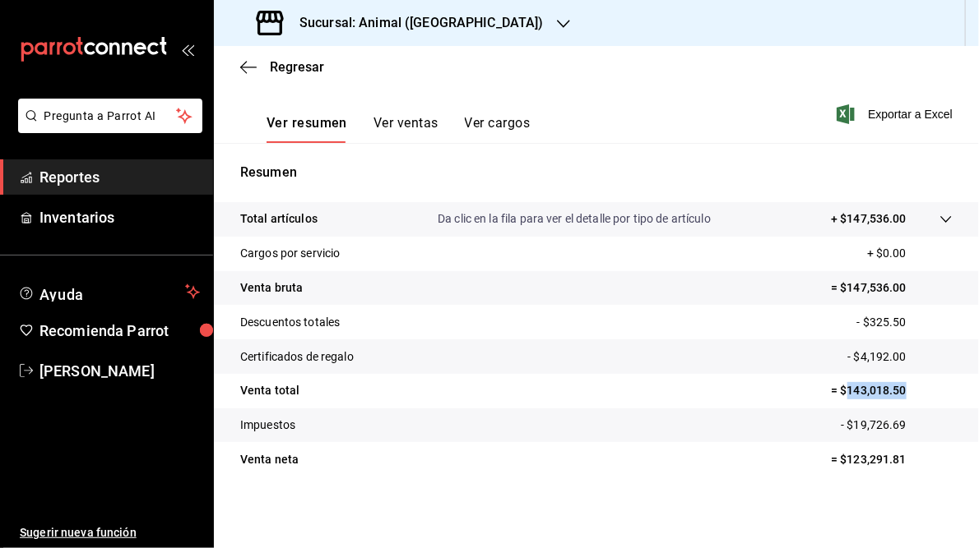
drag, startPoint x: 837, startPoint y: 391, endPoint x: 905, endPoint y: 390, distance: 67.4
click at [905, 390] on p "= $143,018.50" at bounding box center [892, 390] width 122 height 17
drag, startPoint x: 905, startPoint y: 390, endPoint x: 860, endPoint y: 391, distance: 44.4
click at [380, 16] on h3 "Sucursal: Animal ([GEOGRAPHIC_DATA])" at bounding box center [414, 23] width 257 height 20
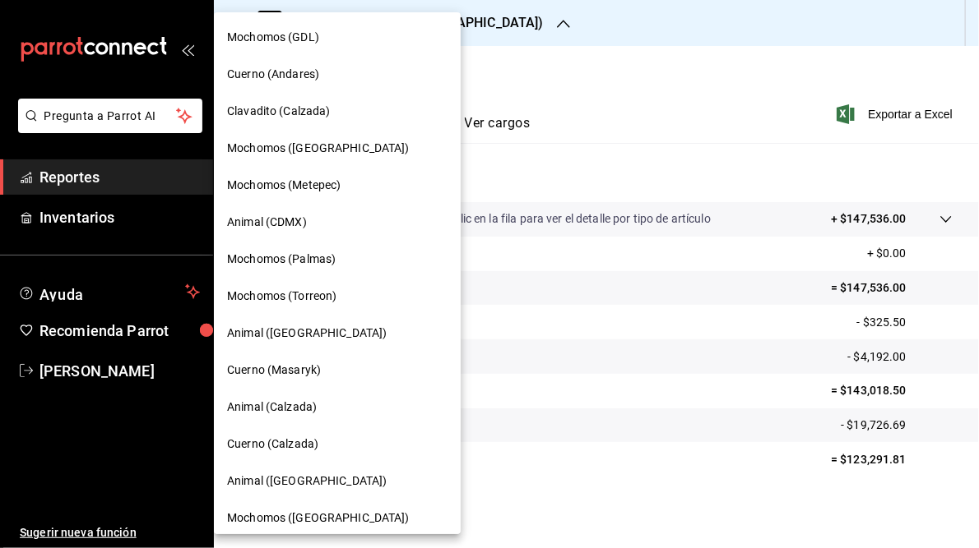
click at [292, 294] on span "Mochomos (Torreon)" at bounding box center [281, 296] width 109 height 17
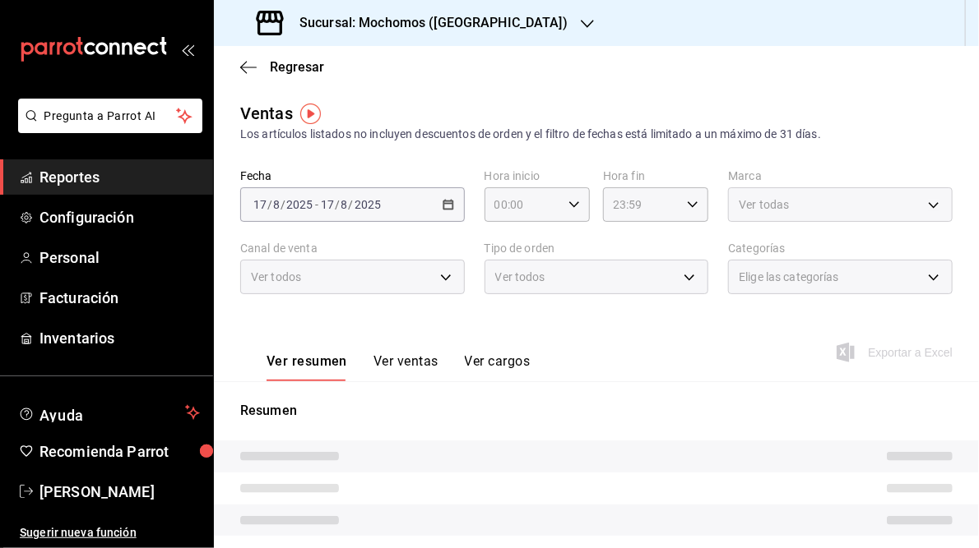
type input "05:00"
type input "05:59"
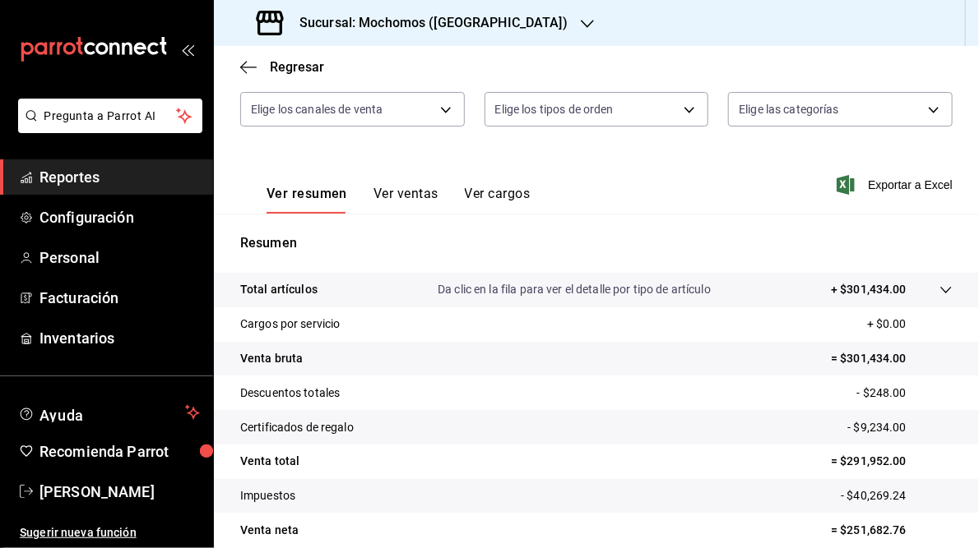
scroll to position [197, 0]
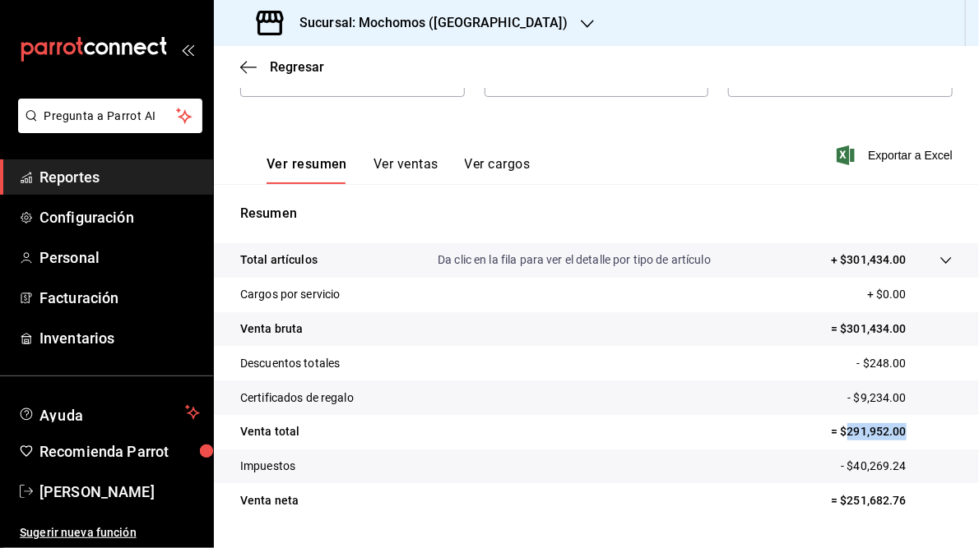
drag, startPoint x: 837, startPoint y: 434, endPoint x: 897, endPoint y: 433, distance: 60.0
click at [897, 433] on p "= $291,952.00" at bounding box center [892, 431] width 122 height 17
drag, startPoint x: 897, startPoint y: 433, endPoint x: 880, endPoint y: 434, distance: 17.3
copy p "291,952.00"
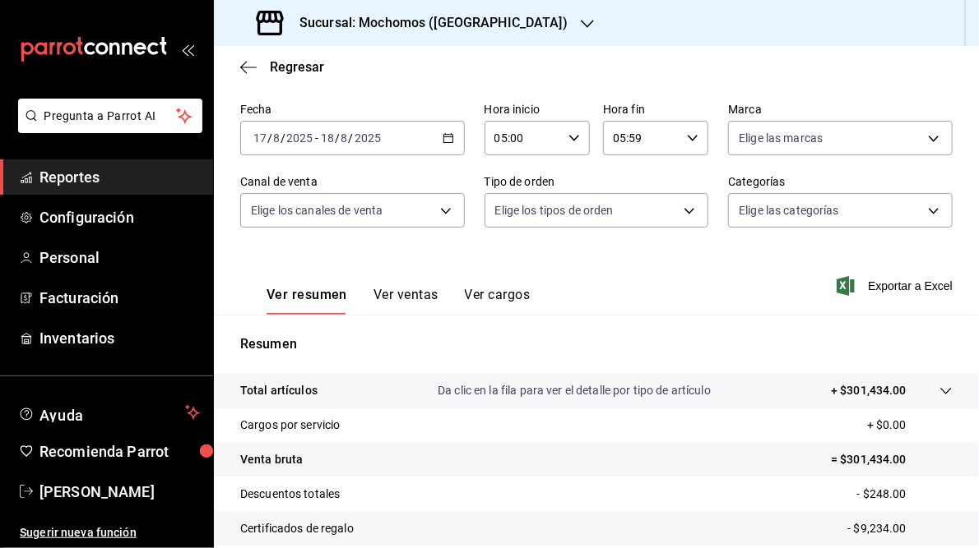
scroll to position [0, 0]
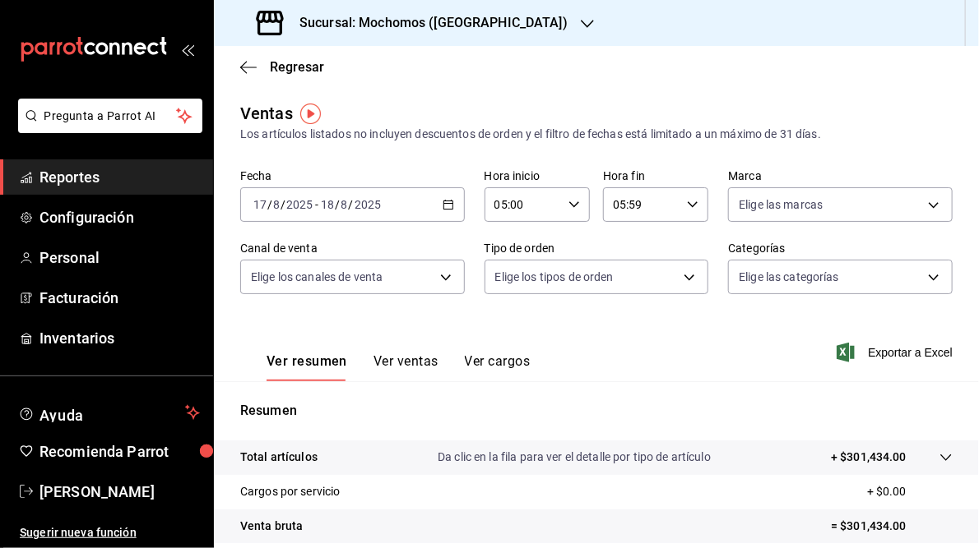
click at [568, 200] on icon "button" at bounding box center [574, 205] width 12 height 12
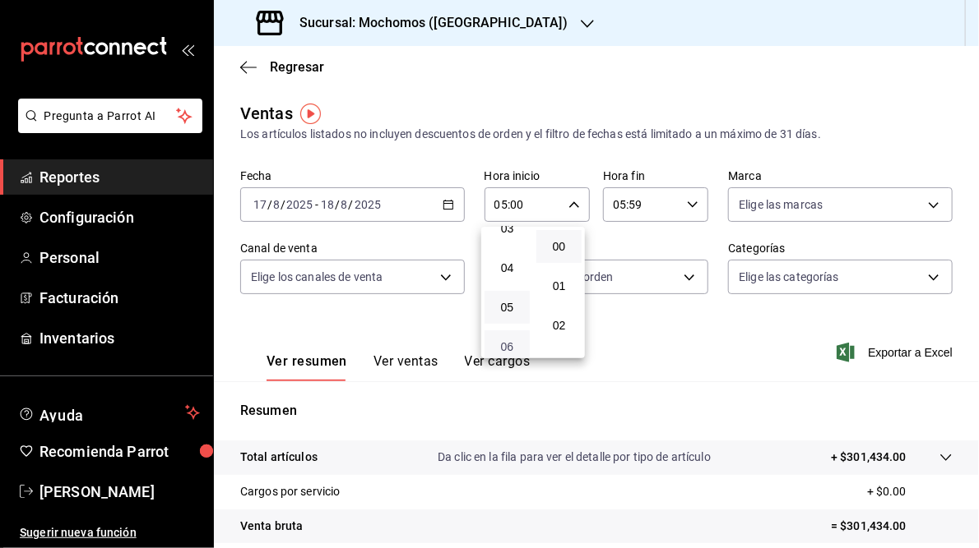
scroll to position [2, 0]
click at [509, 252] on button "00" at bounding box center [506, 244] width 45 height 33
click at [665, 351] on div at bounding box center [489, 274] width 979 height 548
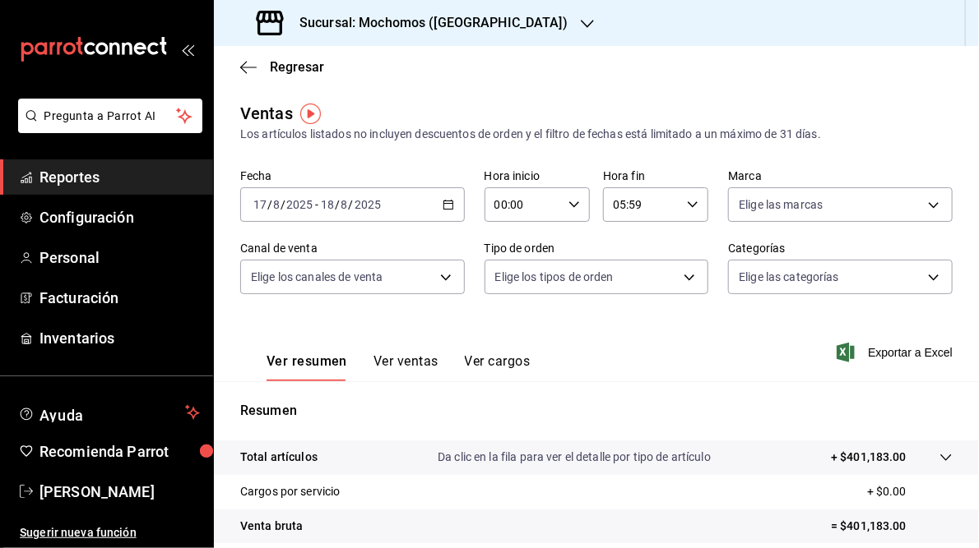
click at [571, 202] on icon "button" at bounding box center [574, 205] width 12 height 12
click at [509, 312] on span "05" at bounding box center [506, 312] width 25 height 13
type input "05:00"
click at [650, 342] on div at bounding box center [489, 274] width 979 height 548
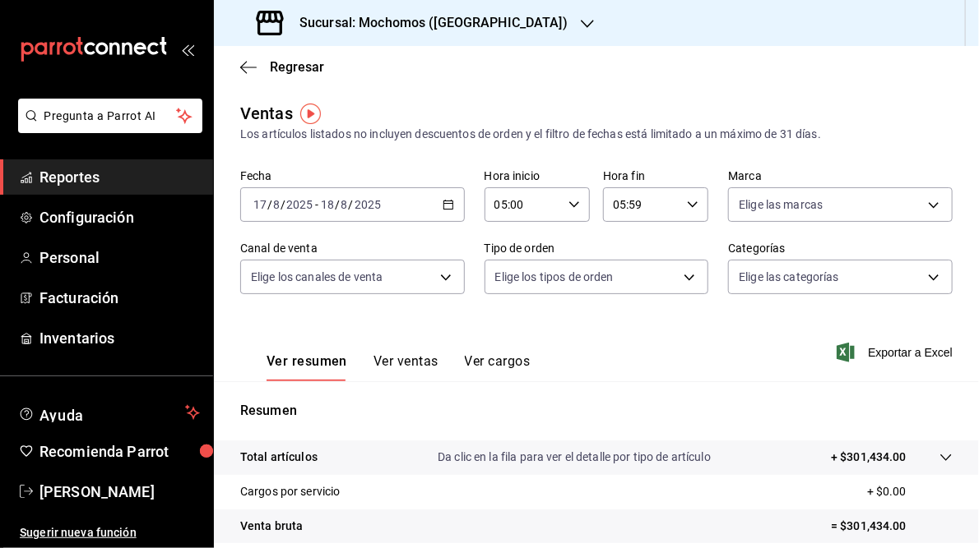
click at [581, 26] on icon "button" at bounding box center [587, 24] width 13 height 8
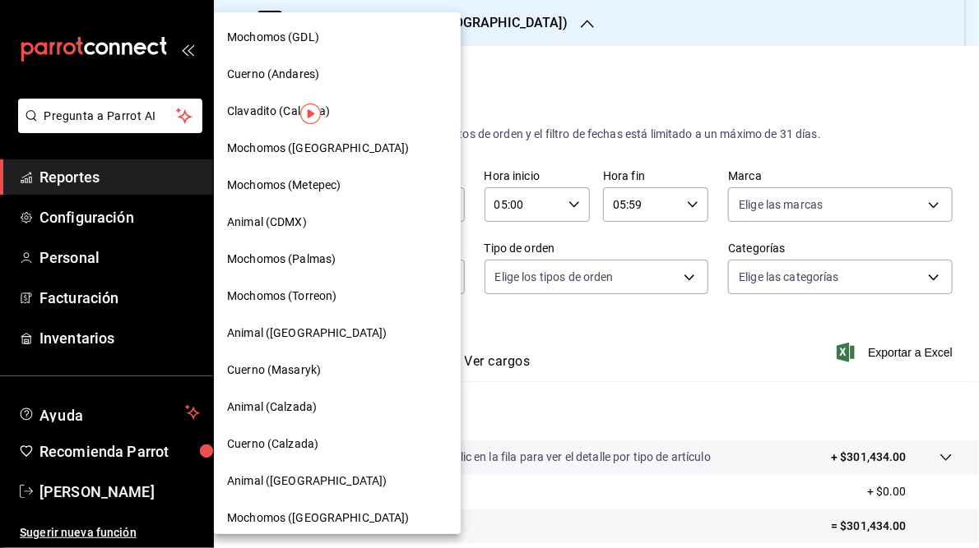
click at [262, 341] on span "Animal ([GEOGRAPHIC_DATA])" at bounding box center [307, 333] width 160 height 17
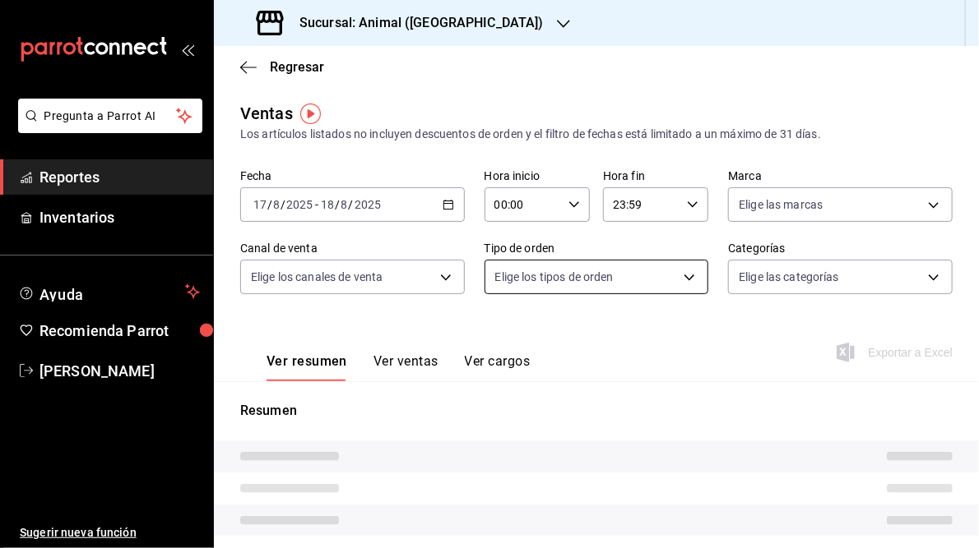
type input "05:00"
type input "05:59"
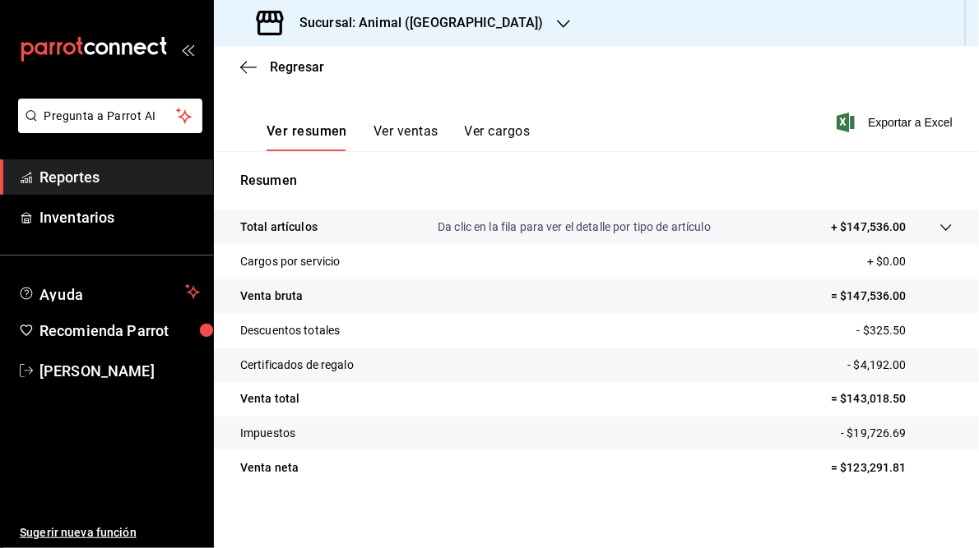
scroll to position [238, 0]
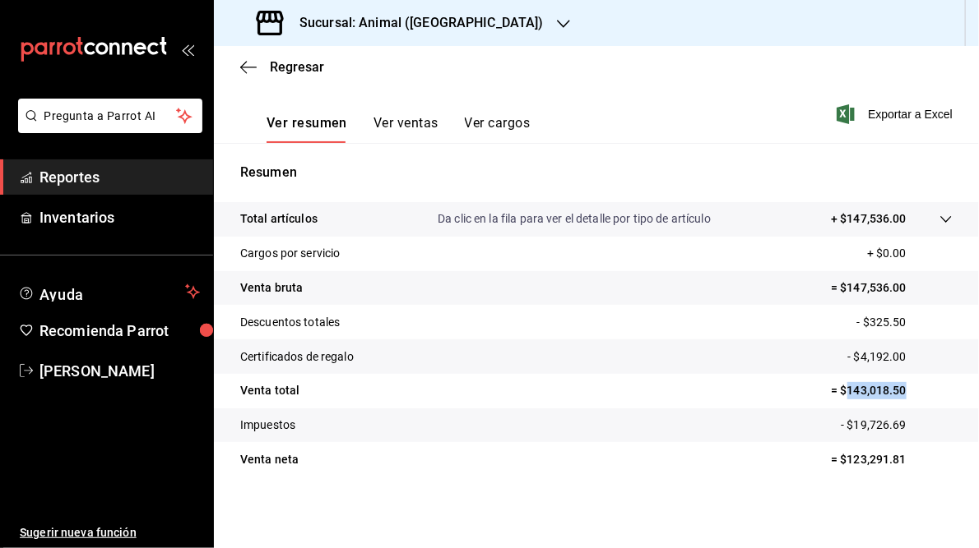
drag, startPoint x: 837, startPoint y: 390, endPoint x: 896, endPoint y: 396, distance: 58.8
click at [896, 396] on p "= $143,018.50" at bounding box center [892, 390] width 122 height 17
drag, startPoint x: 896, startPoint y: 396, endPoint x: 868, endPoint y: 393, distance: 27.3
click at [352, 21] on h3 "Sucursal: Animal ([GEOGRAPHIC_DATA])" at bounding box center [414, 23] width 257 height 20
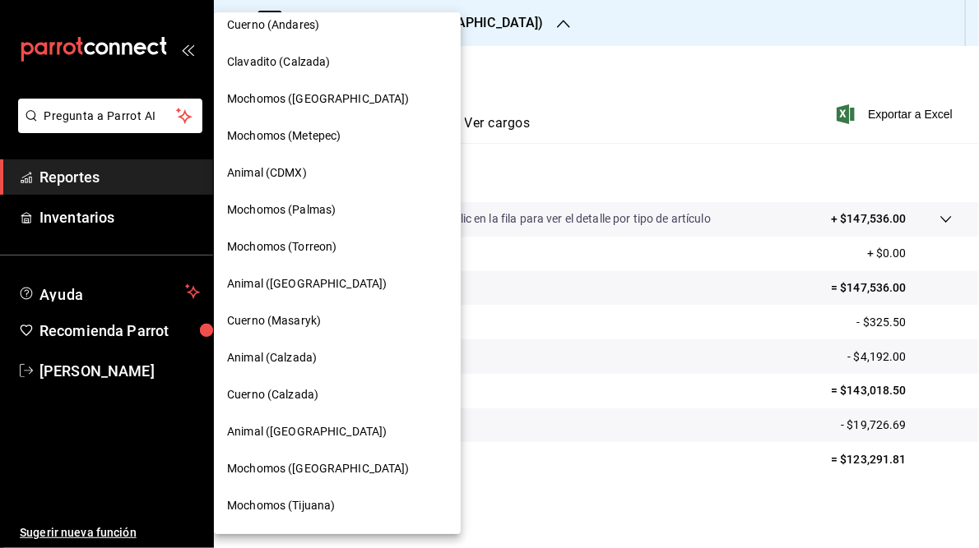
scroll to position [119, 0]
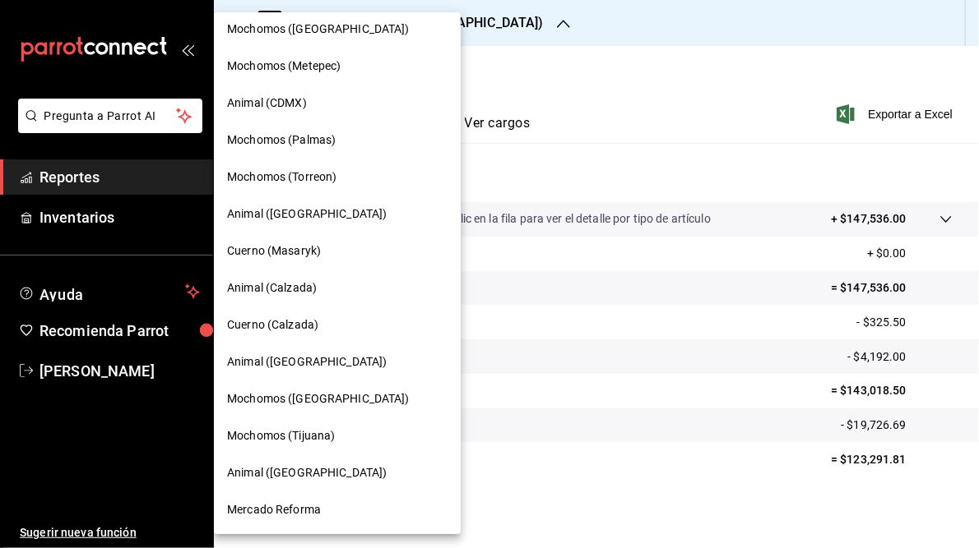
click at [277, 250] on span "Cuerno (Masaryk)" at bounding box center [274, 251] width 94 height 17
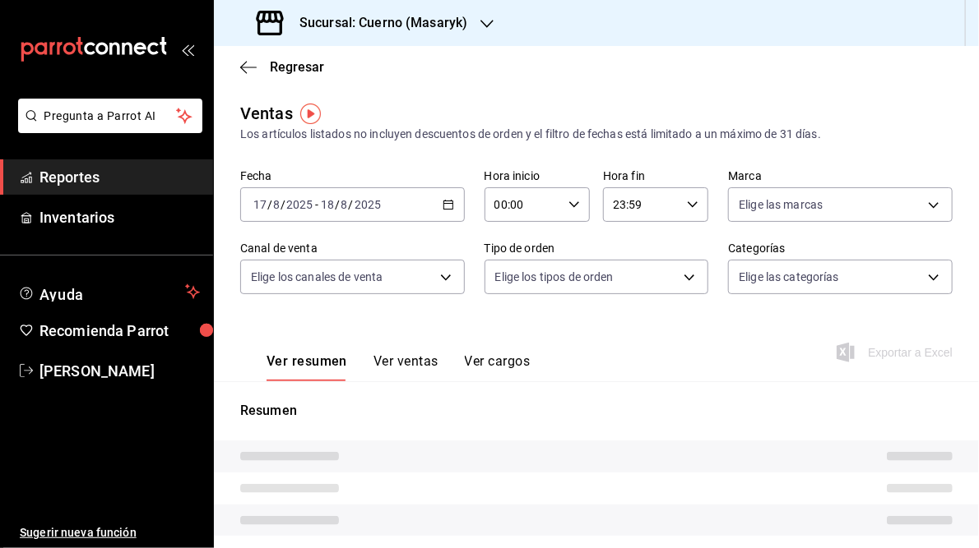
type input "05:00"
type input "05:59"
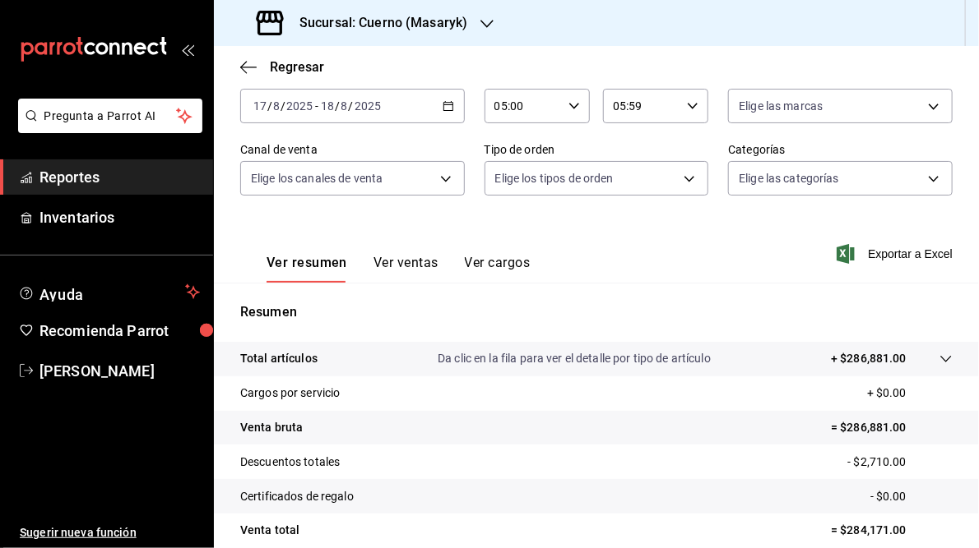
scroll to position [238, 0]
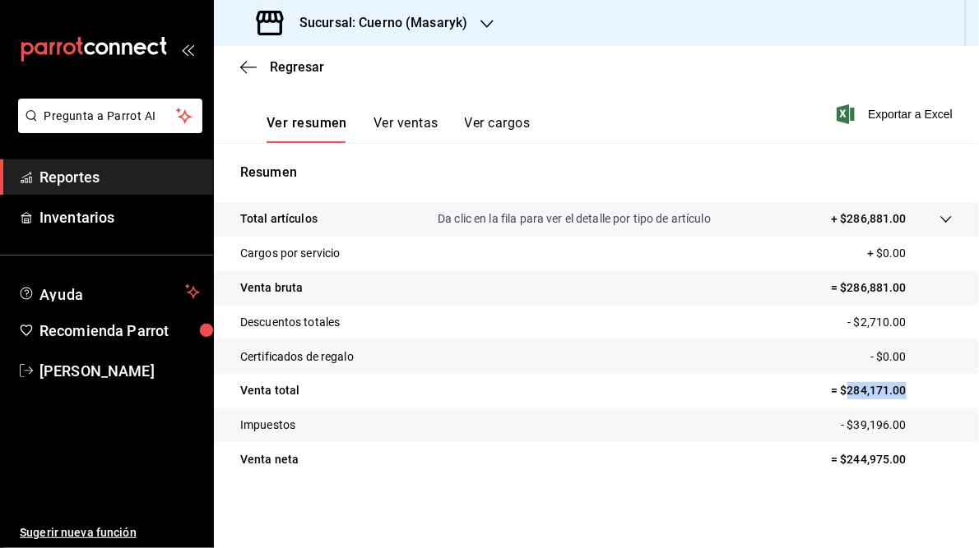
drag, startPoint x: 838, startPoint y: 389, endPoint x: 895, endPoint y: 382, distance: 57.2
click at [895, 382] on tr "Venta total = $284,171.00" at bounding box center [596, 391] width 765 height 35
drag, startPoint x: 895, startPoint y: 382, endPoint x: 877, endPoint y: 386, distance: 17.8
click at [357, 25] on h3 "Sucursal: Cuerno (Masaryk)" at bounding box center [376, 23] width 181 height 20
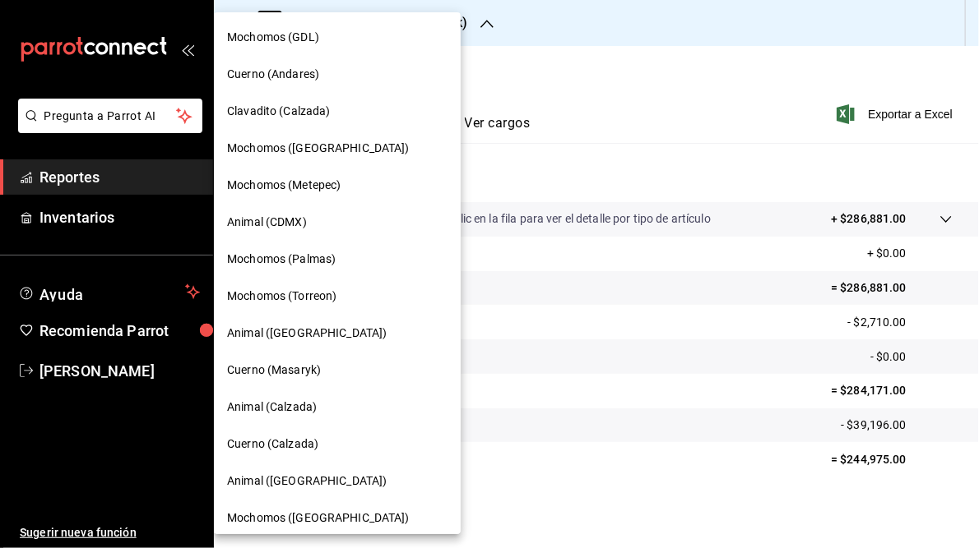
click at [285, 403] on span "Animal (Calzada)" at bounding box center [272, 407] width 90 height 17
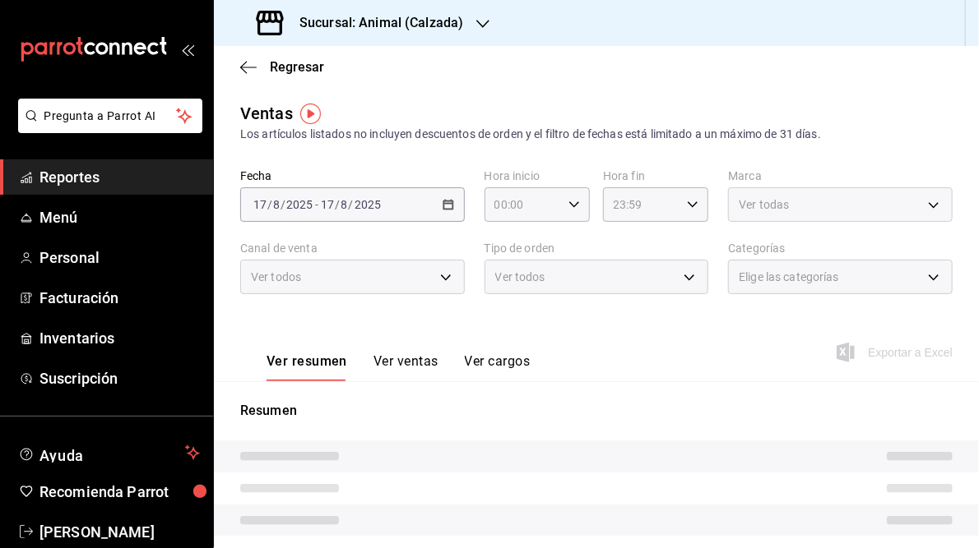
type input "05:00"
type input "05:59"
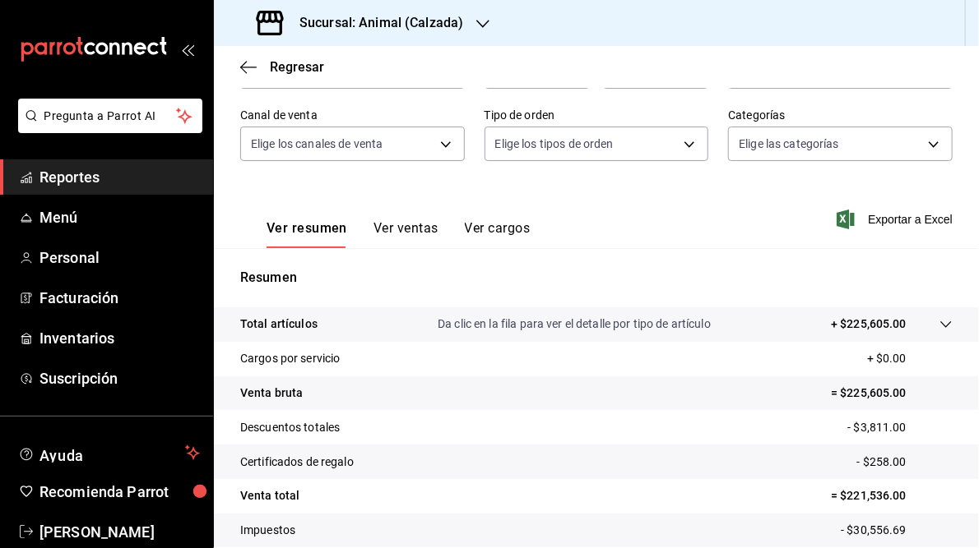
scroll to position [238, 0]
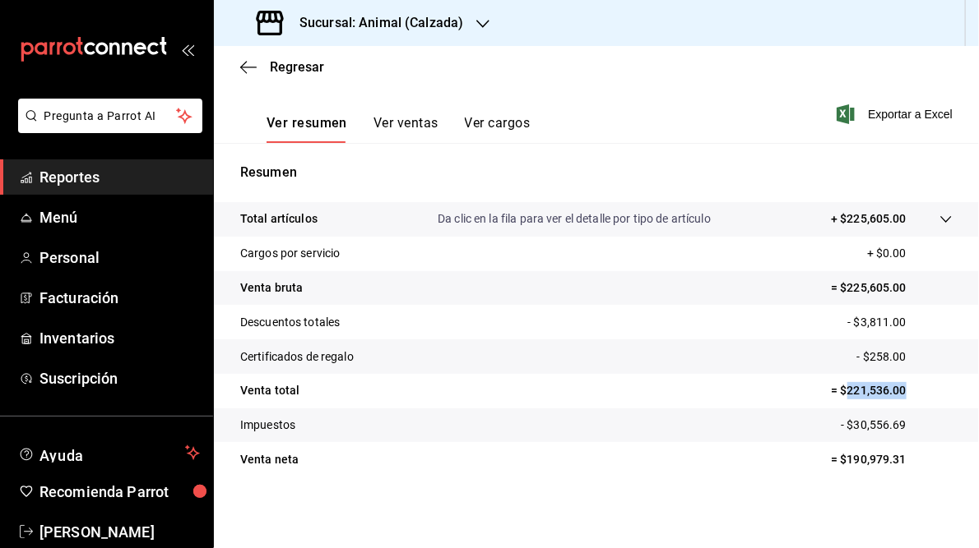
drag, startPoint x: 835, startPoint y: 391, endPoint x: 896, endPoint y: 391, distance: 60.0
click at [896, 391] on p "= $221,536.00" at bounding box center [892, 390] width 122 height 17
drag, startPoint x: 896, startPoint y: 391, endPoint x: 871, endPoint y: 391, distance: 24.7
click at [447, 9] on div "Sucursal: Animal (Calzada)" at bounding box center [361, 23] width 269 height 46
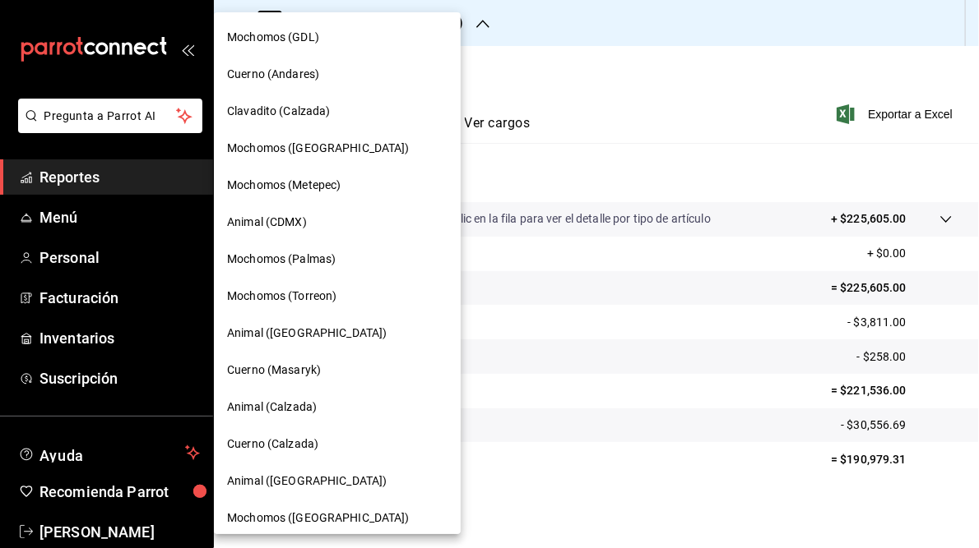
click at [267, 441] on span "Cuerno (Calzada)" at bounding box center [272, 444] width 91 height 17
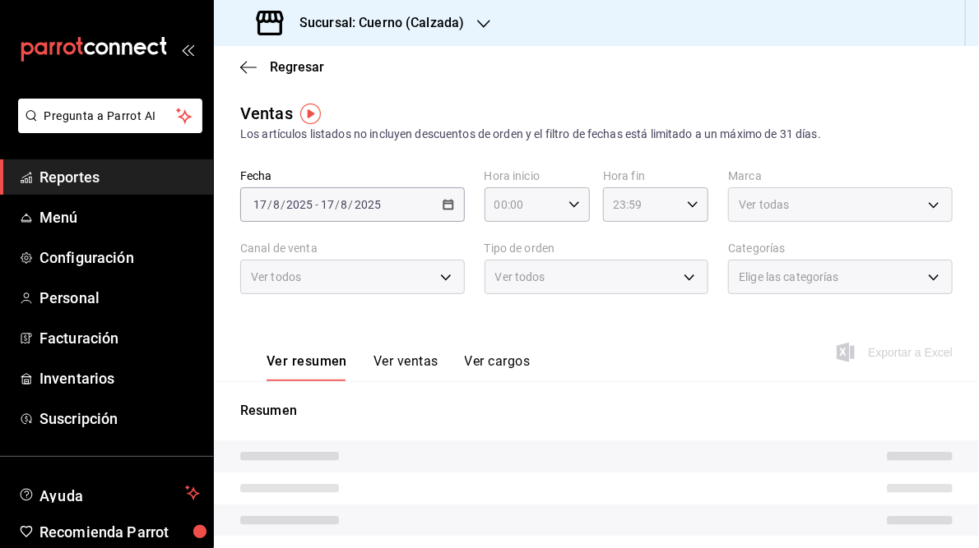
type input "05:00"
type input "05:59"
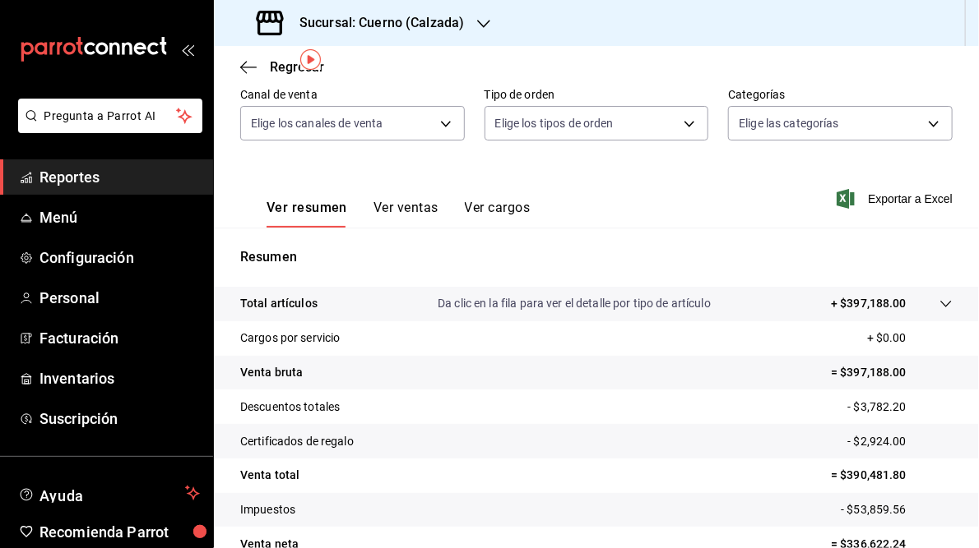
scroll to position [238, 0]
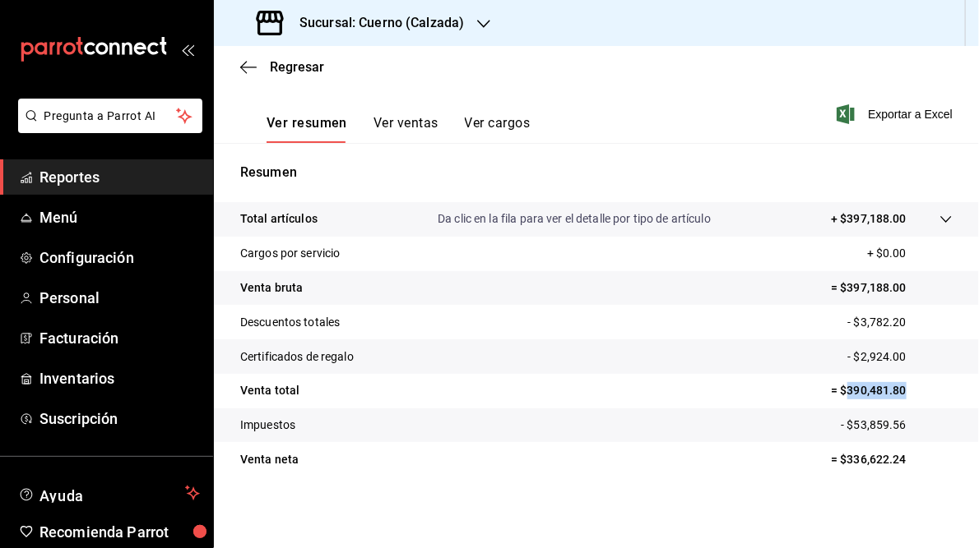
drag, startPoint x: 838, startPoint y: 389, endPoint x: 897, endPoint y: 388, distance: 59.2
click at [897, 388] on p "= $390,481.80" at bounding box center [892, 390] width 122 height 17
drag, startPoint x: 897, startPoint y: 388, endPoint x: 868, endPoint y: 389, distance: 29.6
click at [406, 26] on h3 "Sucursal: Cuerno (Calzada)" at bounding box center [375, 23] width 178 height 20
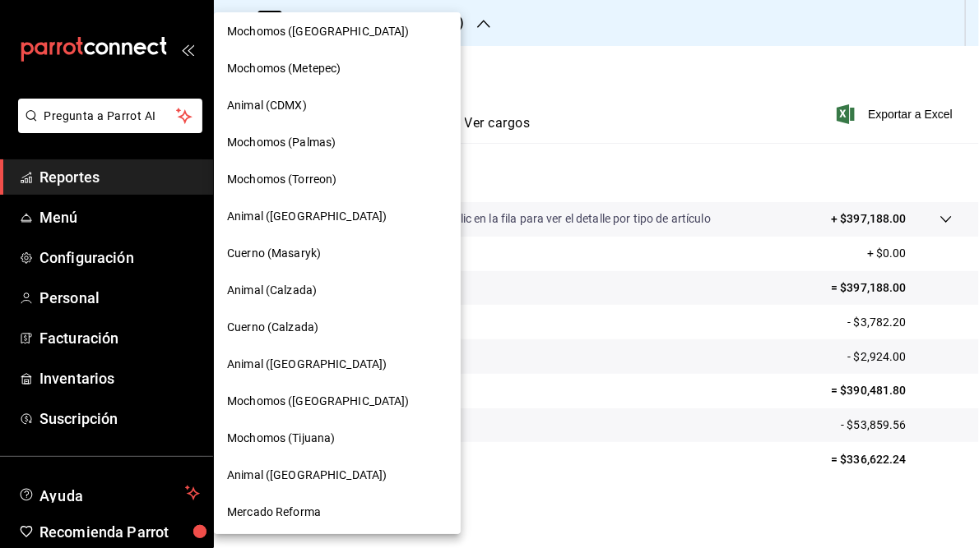
scroll to position [119, 0]
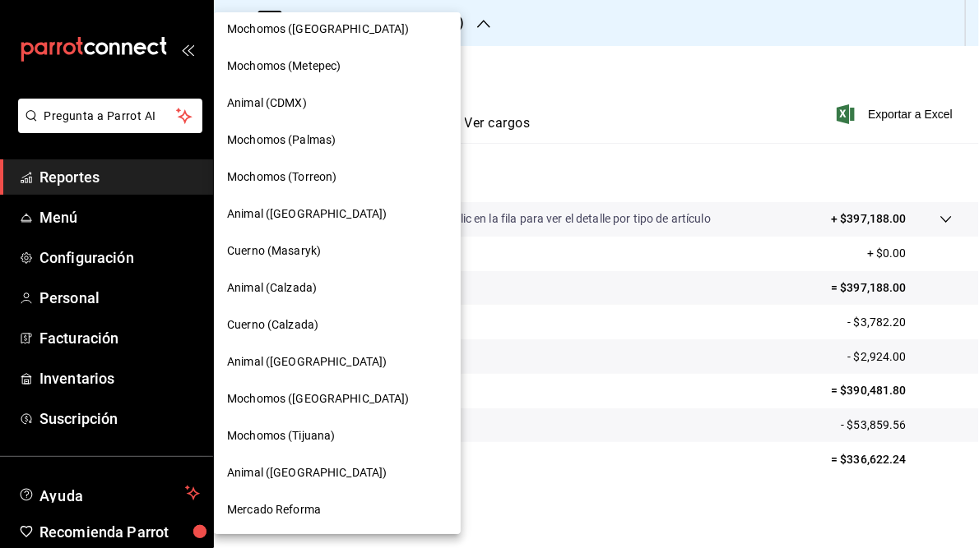
click at [285, 364] on span "Animal ([GEOGRAPHIC_DATA])" at bounding box center [307, 362] width 160 height 17
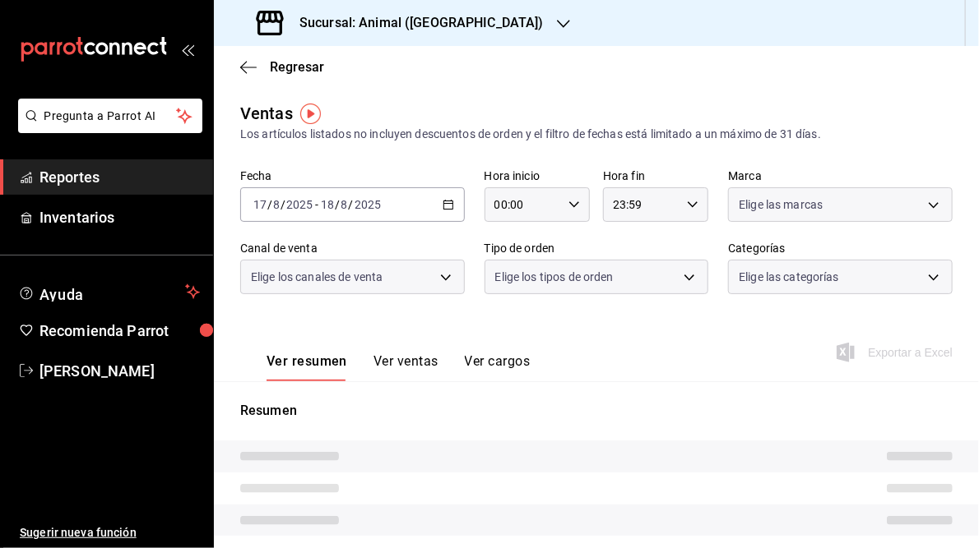
type input "05:00"
type input "05:59"
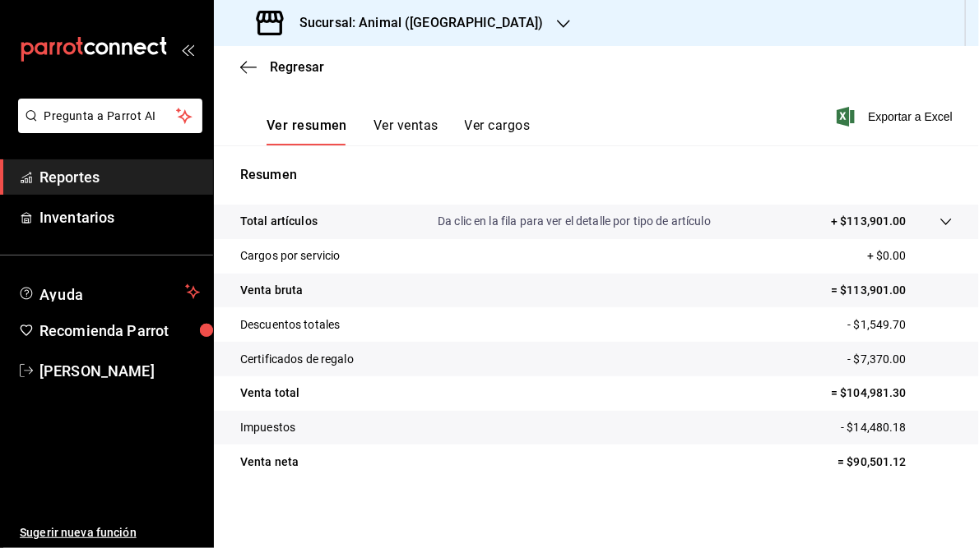
scroll to position [238, 0]
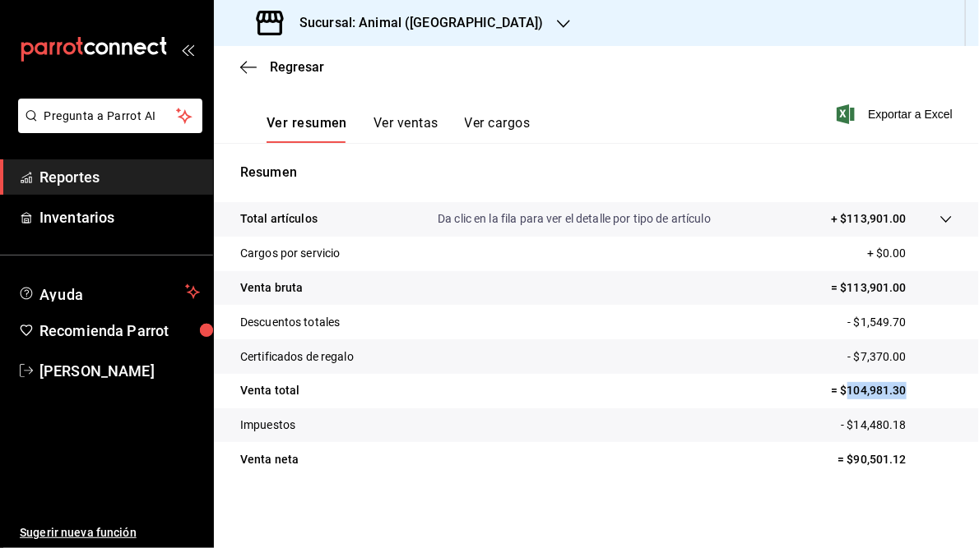
drag, startPoint x: 837, startPoint y: 391, endPoint x: 903, endPoint y: 389, distance: 65.8
click at [903, 389] on p "= $104,981.30" at bounding box center [892, 390] width 122 height 17
drag, startPoint x: 903, startPoint y: 389, endPoint x: 872, endPoint y: 394, distance: 30.8
click at [408, 16] on h3 "Sucursal: Animal ([GEOGRAPHIC_DATA])" at bounding box center [414, 23] width 257 height 20
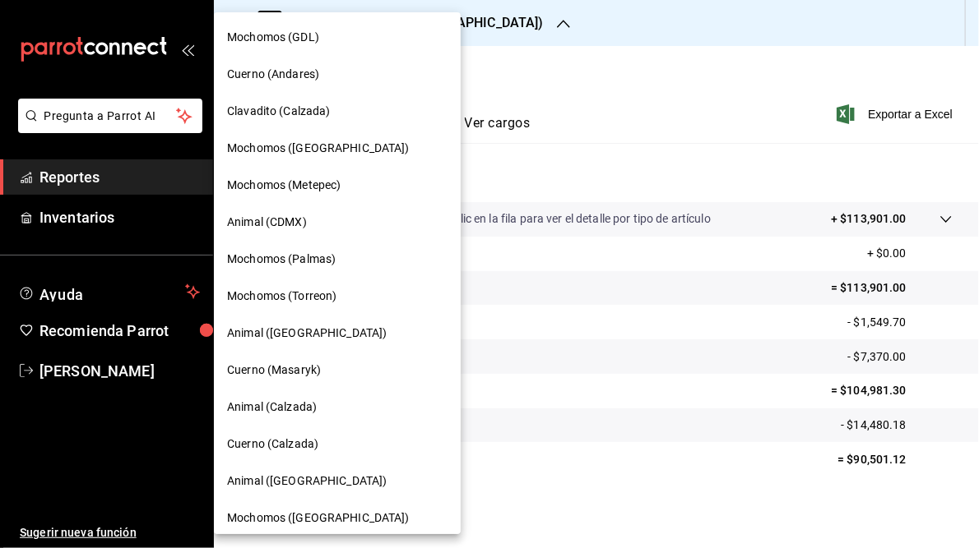
click at [302, 293] on span "Mochomos (Torreon)" at bounding box center [281, 296] width 109 height 17
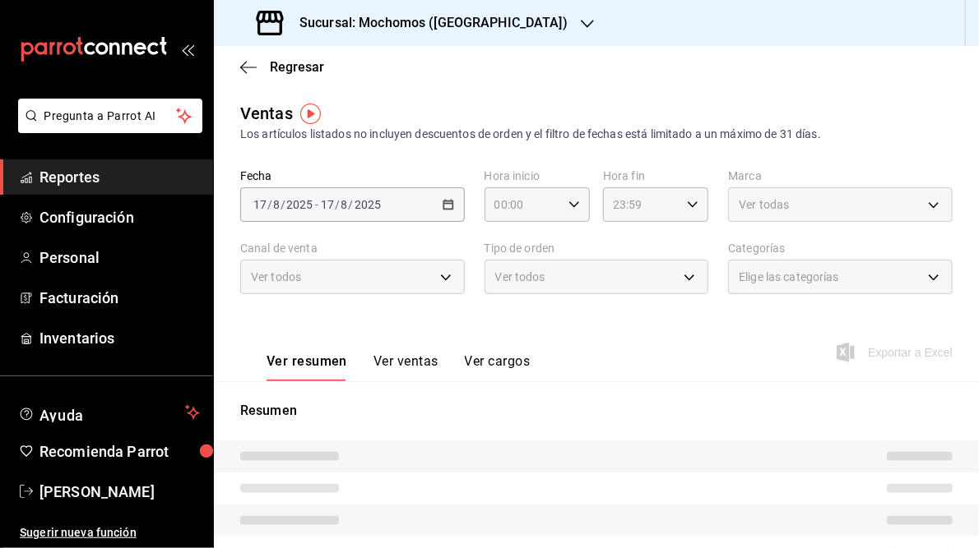
type input "05:00"
type input "05:59"
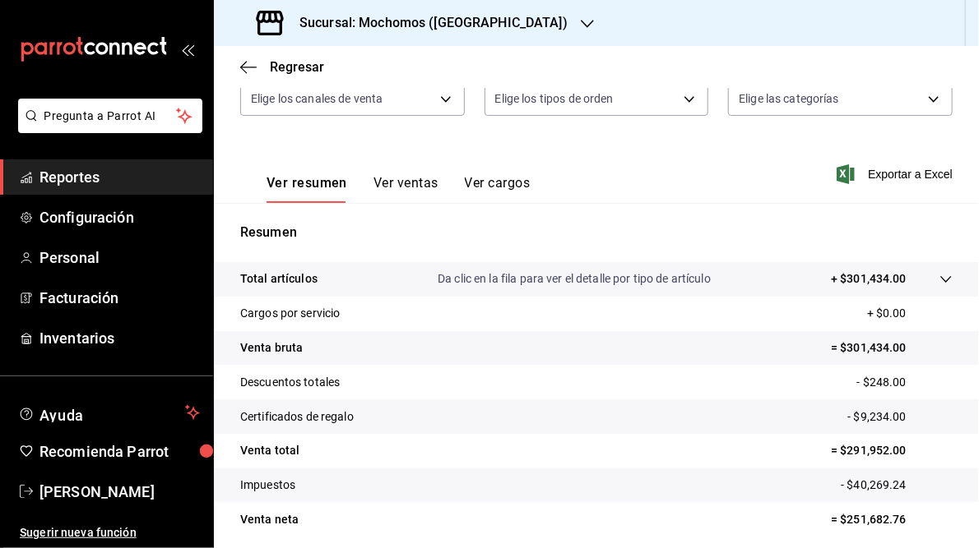
scroll to position [238, 0]
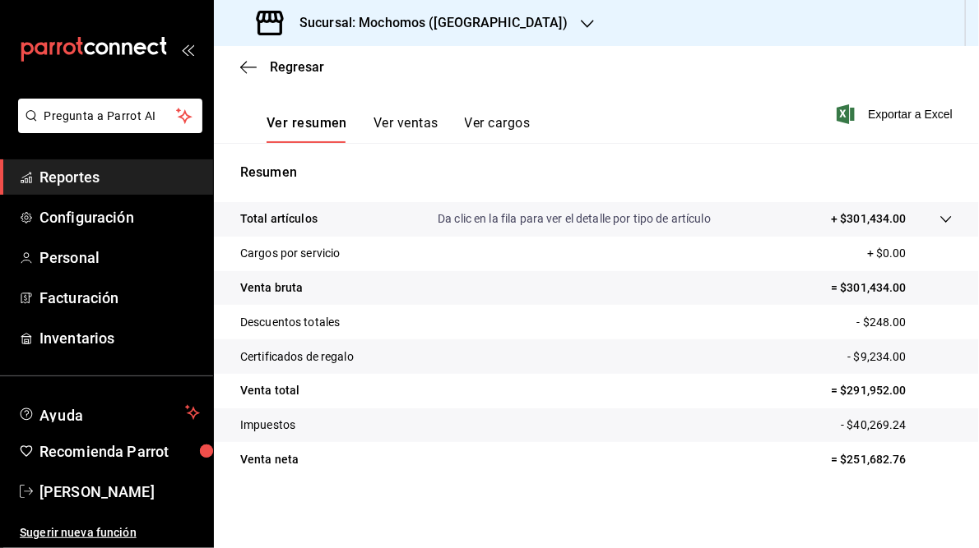
click at [405, 22] on h3 "Sucursal: Mochomos ([GEOGRAPHIC_DATA])" at bounding box center [426, 23] width 281 height 20
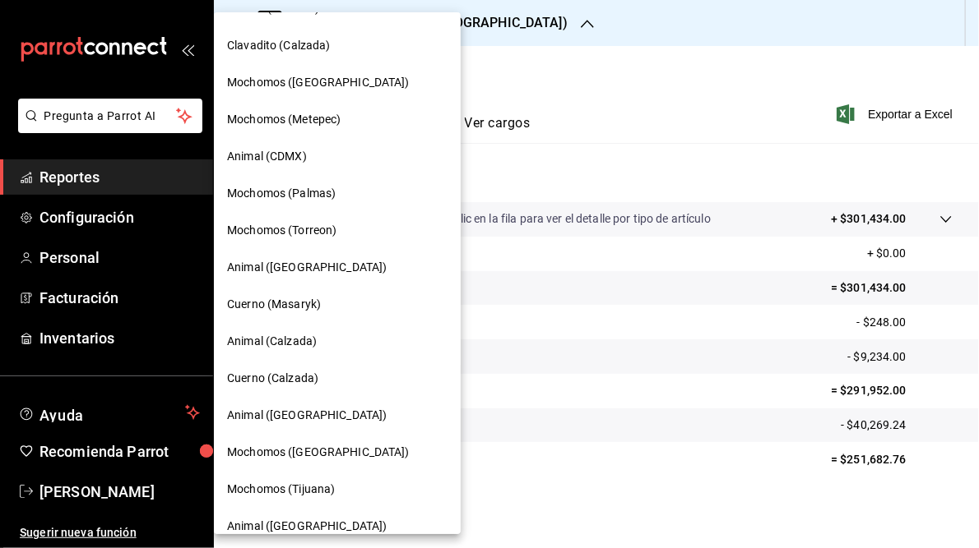
scroll to position [119, 0]
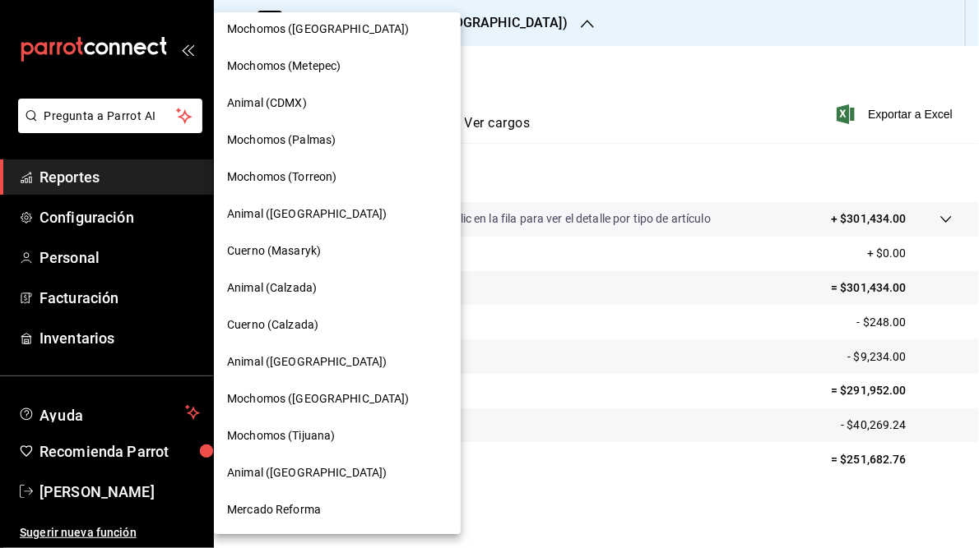
click at [265, 359] on span "Animal ([GEOGRAPHIC_DATA])" at bounding box center [307, 362] width 160 height 17
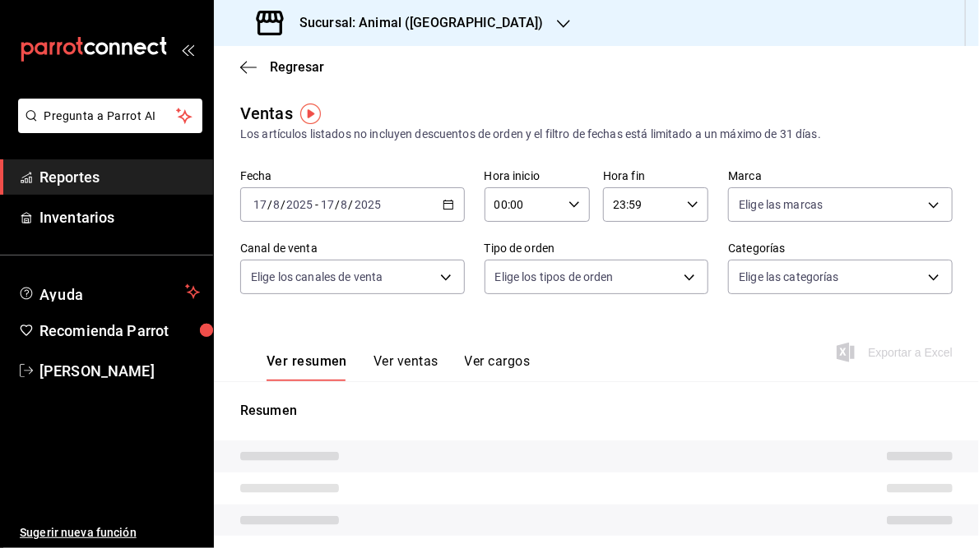
type input "05:00"
type input "05:59"
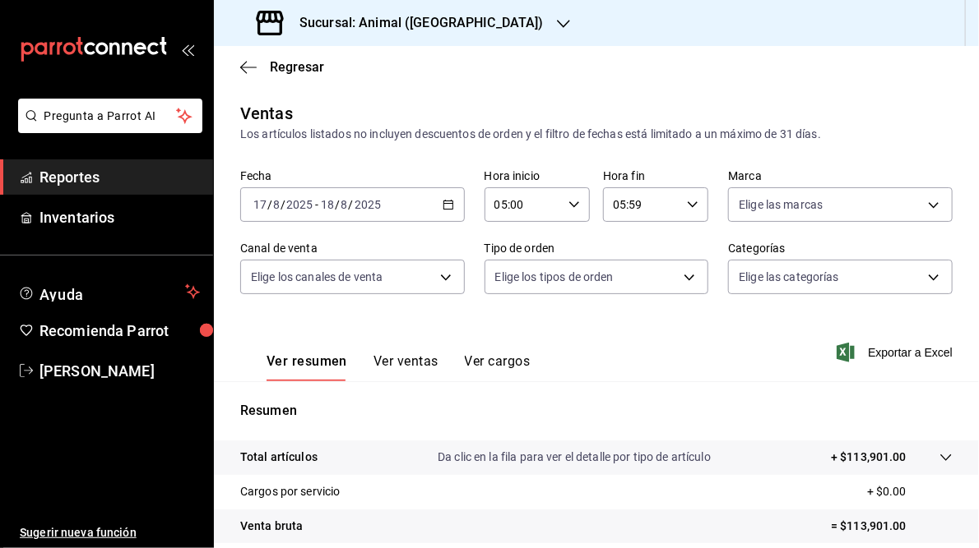
scroll to position [238, 0]
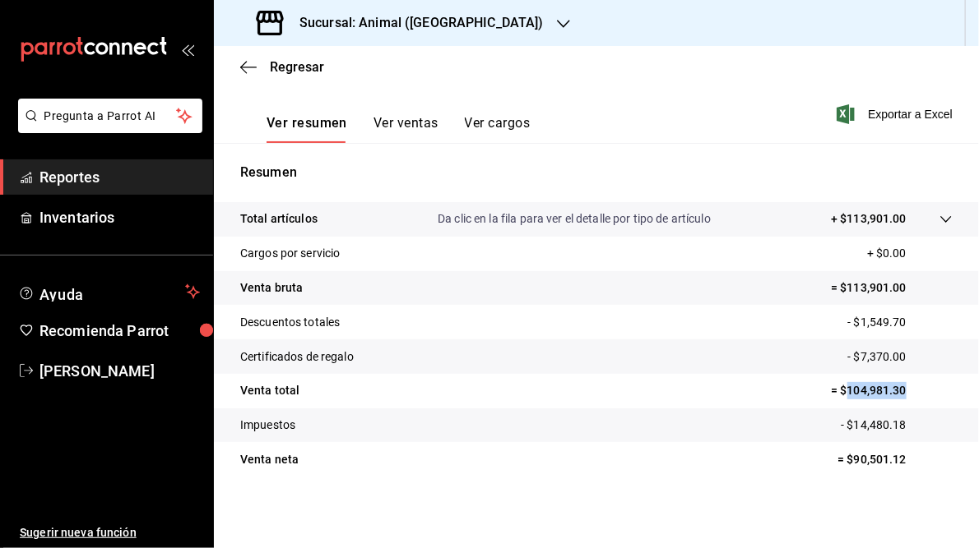
drag, startPoint x: 835, startPoint y: 389, endPoint x: 897, endPoint y: 392, distance: 61.8
click at [897, 392] on p "= $104,981.30" at bounding box center [892, 390] width 122 height 17
drag, startPoint x: 897, startPoint y: 392, endPoint x: 868, endPoint y: 389, distance: 29.8
click at [385, 19] on h3 "Sucursal: Animal ([GEOGRAPHIC_DATA])" at bounding box center [414, 23] width 257 height 20
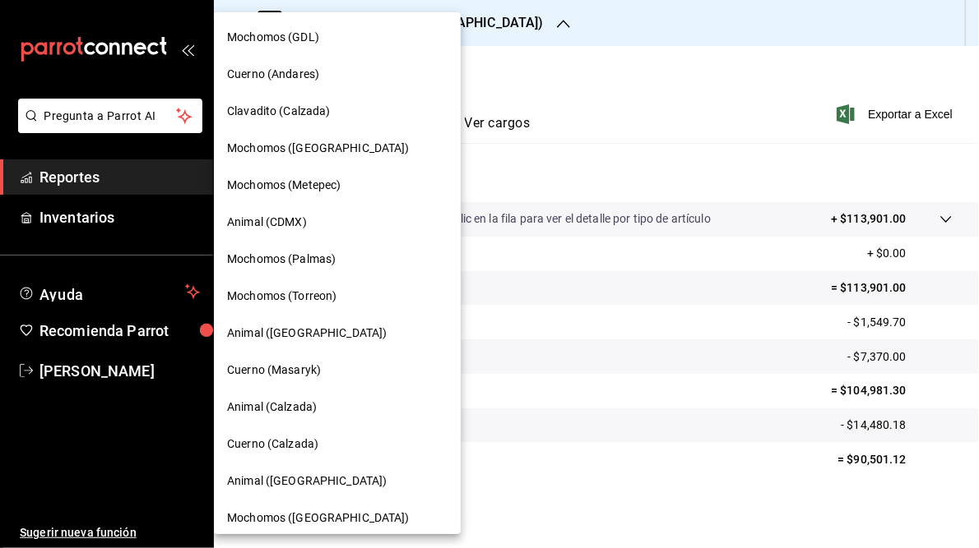
scroll to position [119, 0]
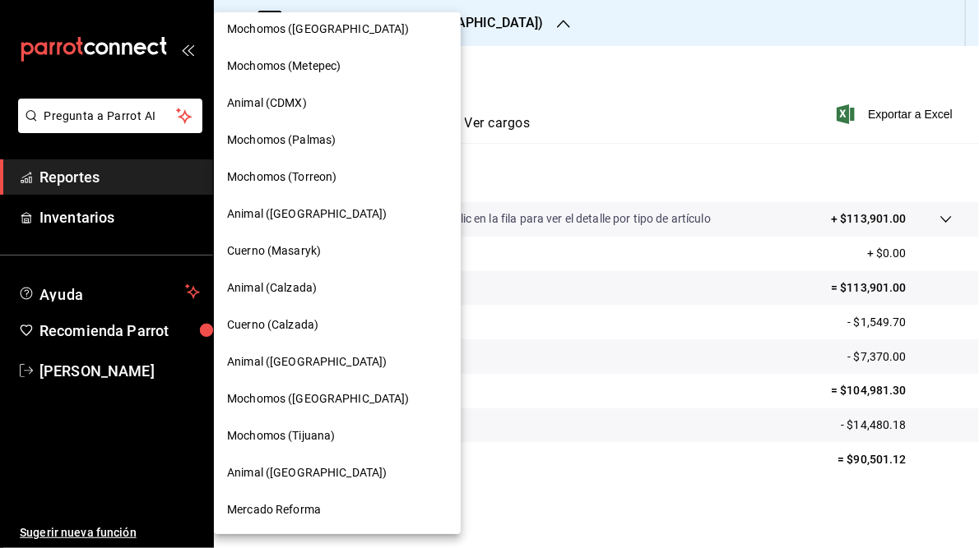
click at [275, 394] on span "Mochomos ([GEOGRAPHIC_DATA])" at bounding box center [318, 399] width 183 height 17
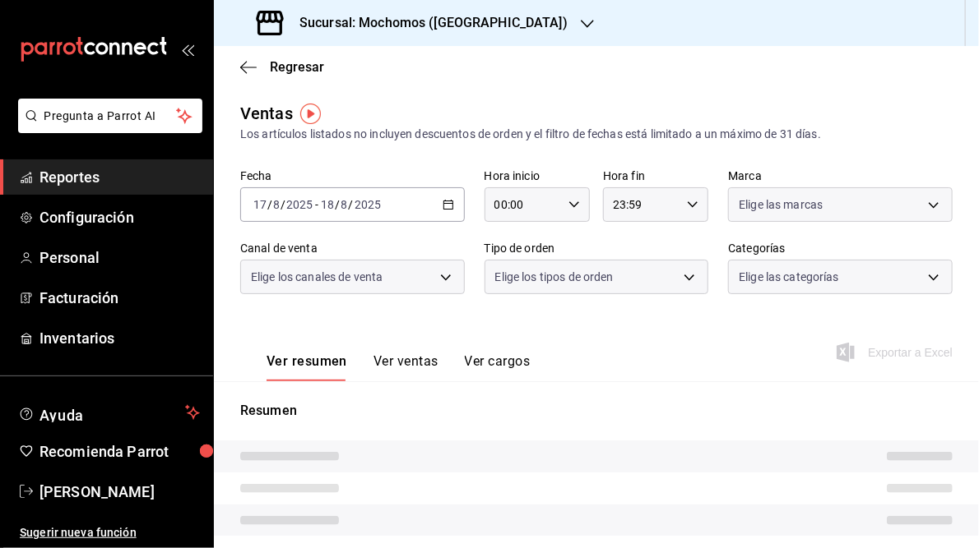
type input "05:00"
type input "05:59"
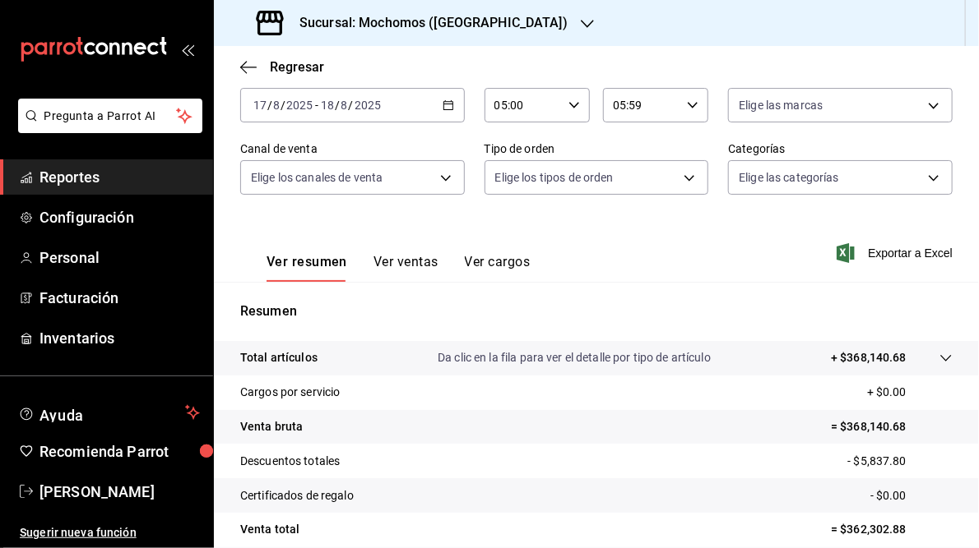
scroll to position [238, 0]
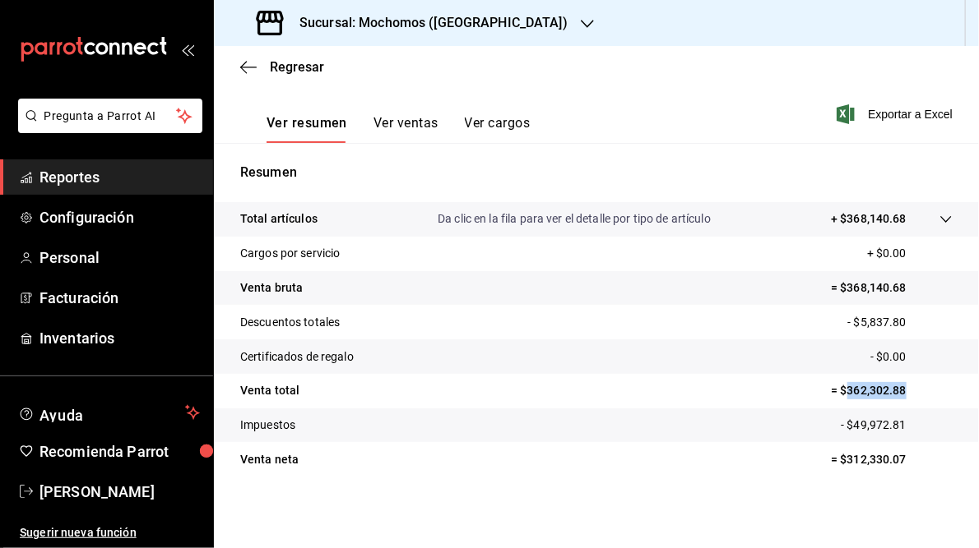
drag, startPoint x: 836, startPoint y: 389, endPoint x: 903, endPoint y: 388, distance: 66.6
click at [903, 388] on p "= $362,302.88" at bounding box center [892, 390] width 122 height 17
drag, startPoint x: 903, startPoint y: 388, endPoint x: 863, endPoint y: 387, distance: 39.5
click at [438, 12] on div "Sucursal: Mochomos ([GEOGRAPHIC_DATA])" at bounding box center [413, 23] width 373 height 46
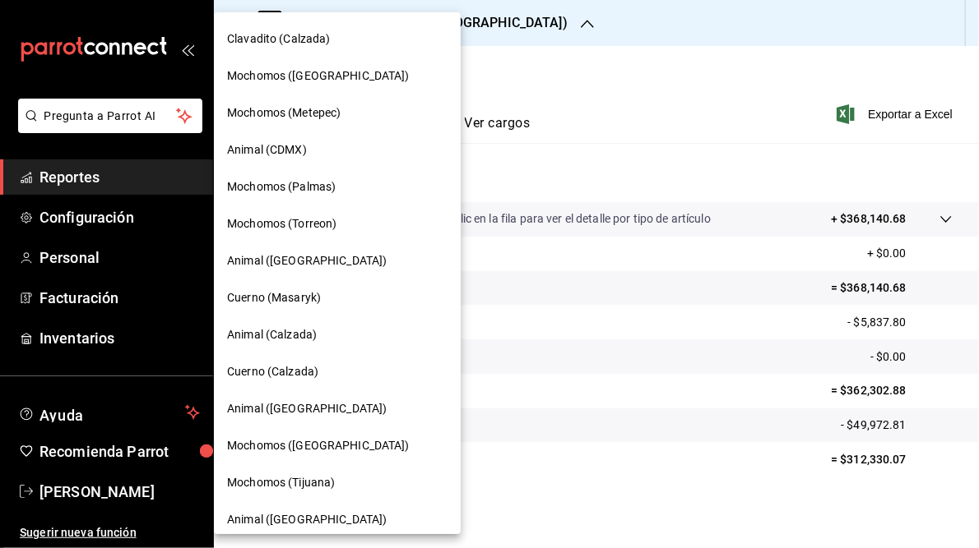
scroll to position [119, 0]
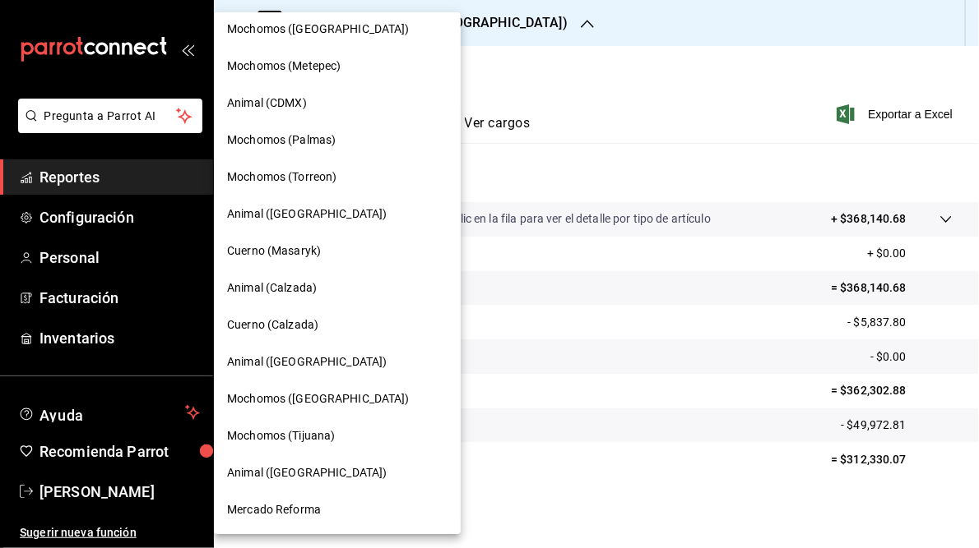
click at [312, 433] on span "Mochomos (Tijuana)" at bounding box center [281, 436] width 108 height 17
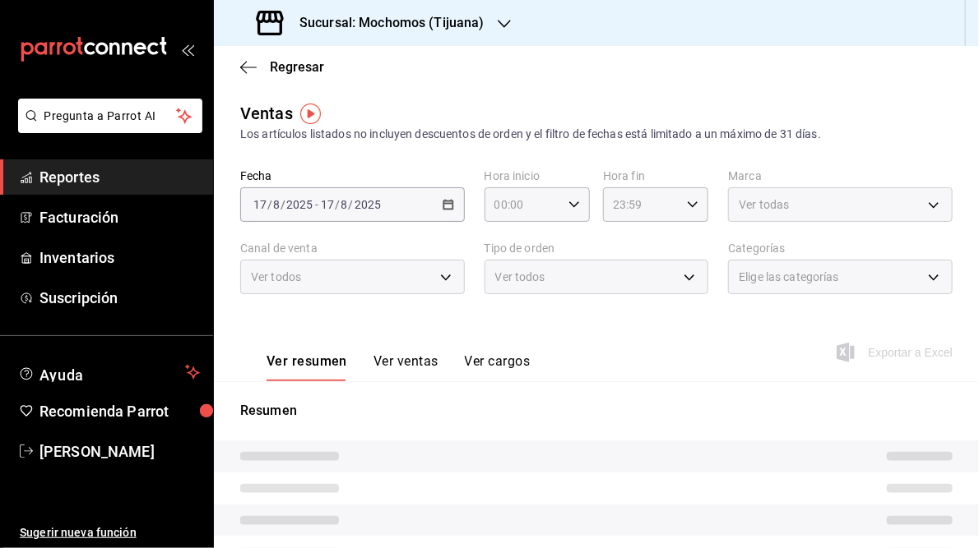
type input "05:00"
type input "05:59"
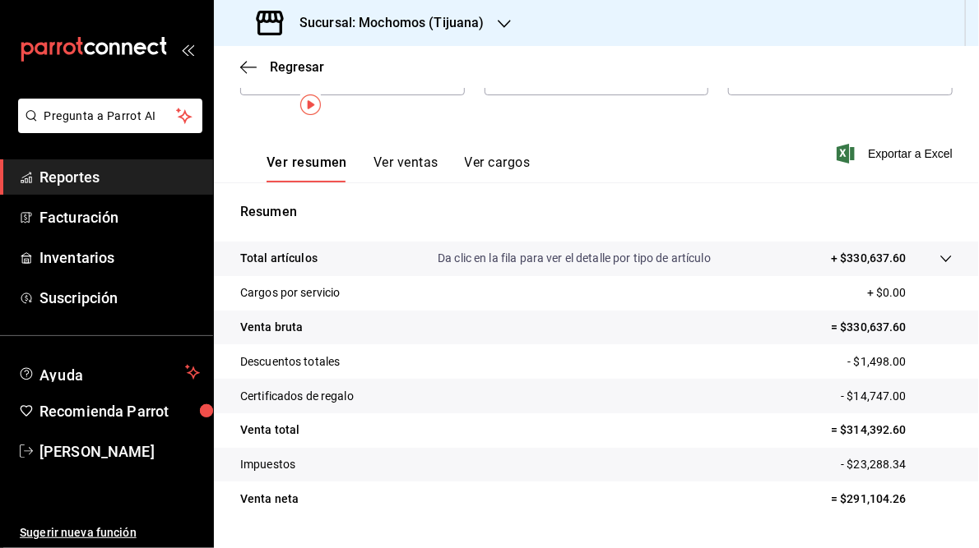
scroll to position [238, 0]
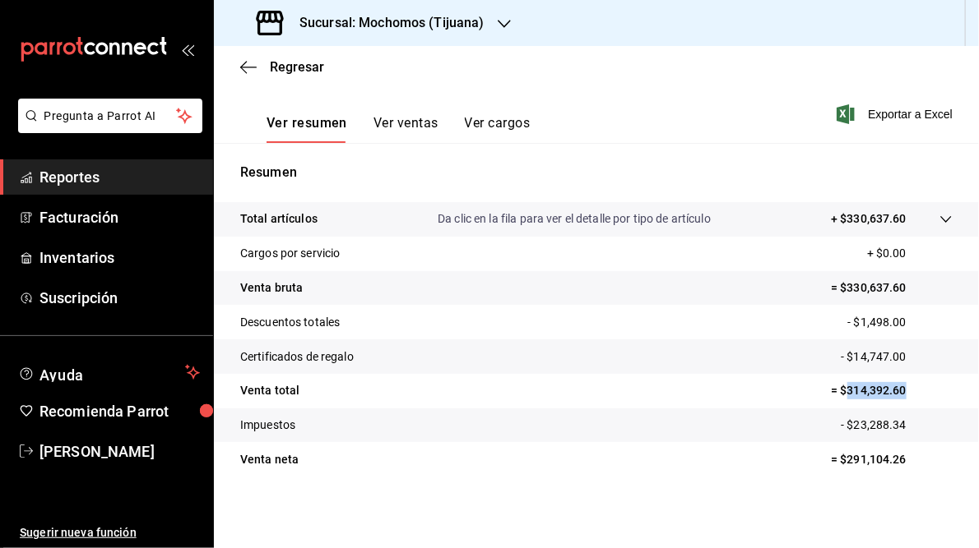
drag, startPoint x: 837, startPoint y: 389, endPoint x: 908, endPoint y: 398, distance: 71.3
click at [908, 398] on p "= $314,392.60" at bounding box center [892, 390] width 122 height 17
drag, startPoint x: 908, startPoint y: 398, endPoint x: 863, endPoint y: 396, distance: 45.3
click at [435, 21] on h3 "Sucursal: Mochomos (Tijuana)" at bounding box center [385, 23] width 198 height 20
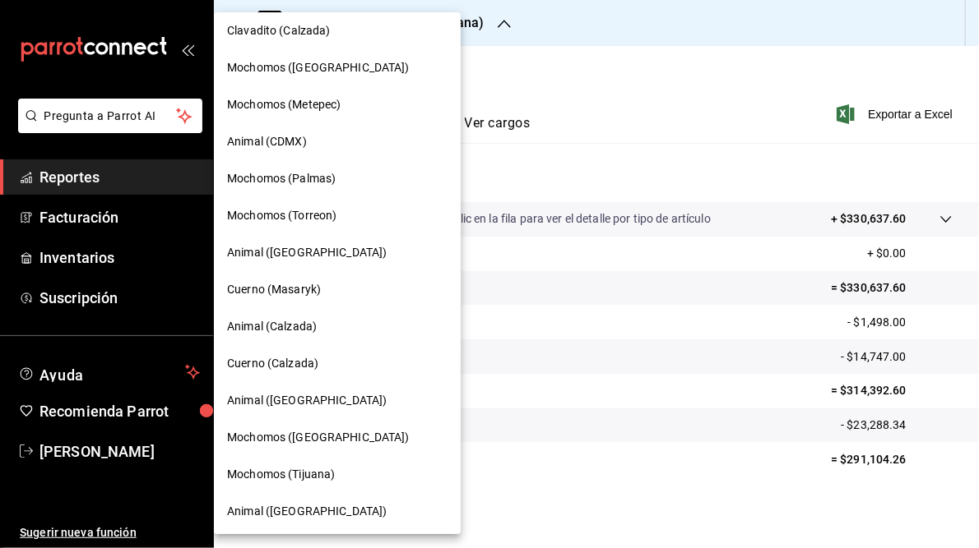
scroll to position [119, 0]
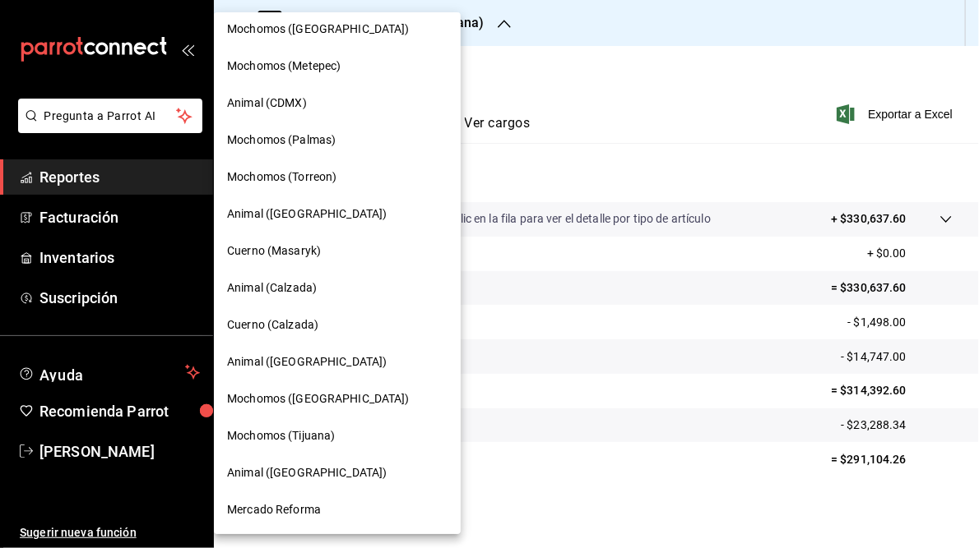
click at [282, 474] on span "Animal ([GEOGRAPHIC_DATA])" at bounding box center [307, 473] width 160 height 17
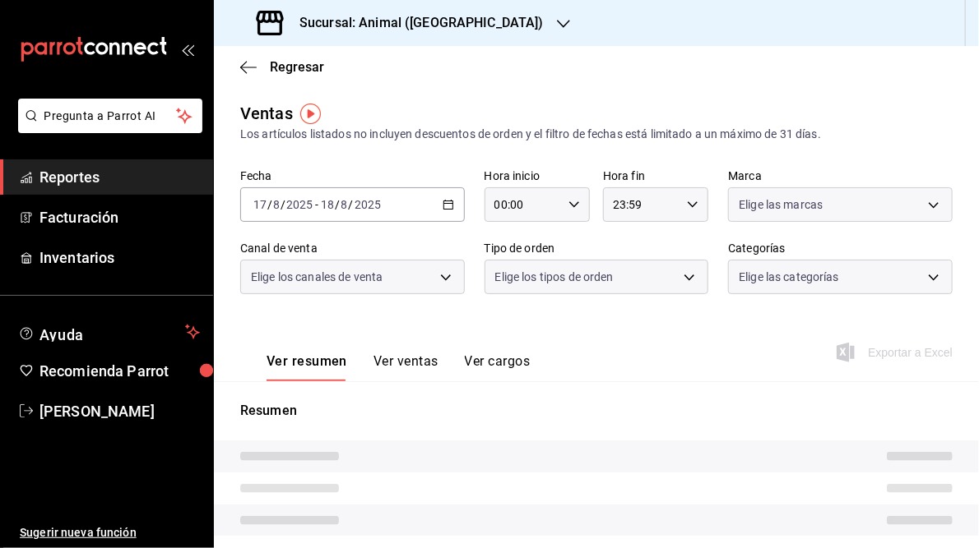
type input "05:00"
type input "05:59"
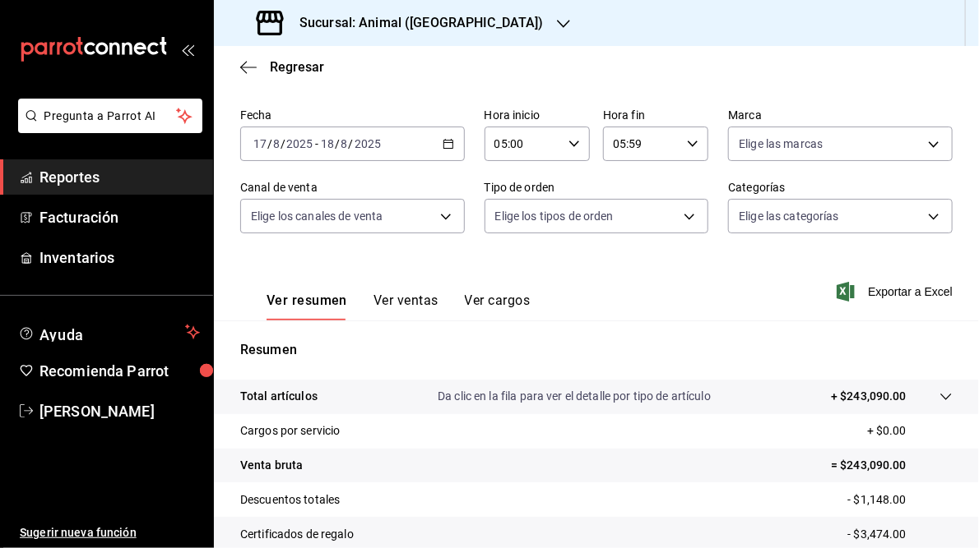
scroll to position [238, 0]
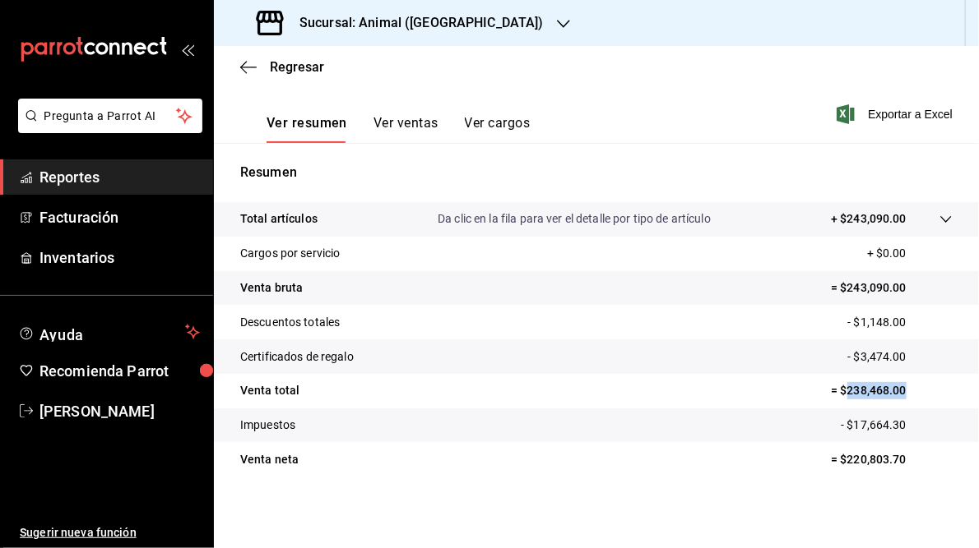
drag, startPoint x: 837, startPoint y: 391, endPoint x: 899, endPoint y: 392, distance: 61.7
click at [899, 392] on p "= $238,468.00" at bounding box center [892, 390] width 122 height 17
drag, startPoint x: 899, startPoint y: 392, endPoint x: 877, endPoint y: 394, distance: 22.3
drag, startPoint x: 877, startPoint y: 394, endPoint x: 613, endPoint y: 308, distance: 277.7
click at [613, 308] on tr "Descuentos totales - $1,148.00" at bounding box center [596, 322] width 765 height 35
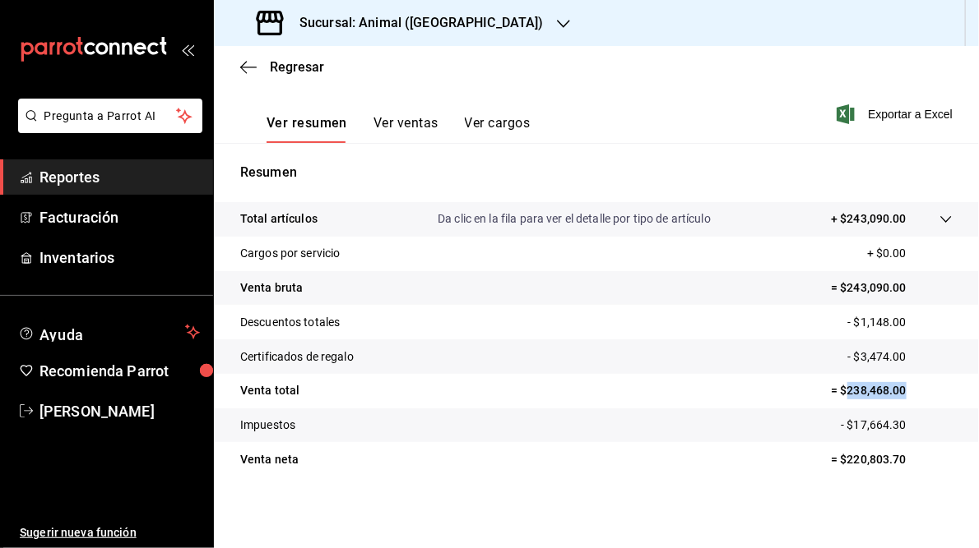
drag, startPoint x: 839, startPoint y: 390, endPoint x: 905, endPoint y: 391, distance: 66.6
click at [905, 391] on p "= $238,468.00" at bounding box center [892, 390] width 122 height 17
drag, startPoint x: 905, startPoint y: 391, endPoint x: 865, endPoint y: 392, distance: 40.3
click at [414, 13] on h3 "Sucursal: Animal ([GEOGRAPHIC_DATA])" at bounding box center [414, 23] width 257 height 20
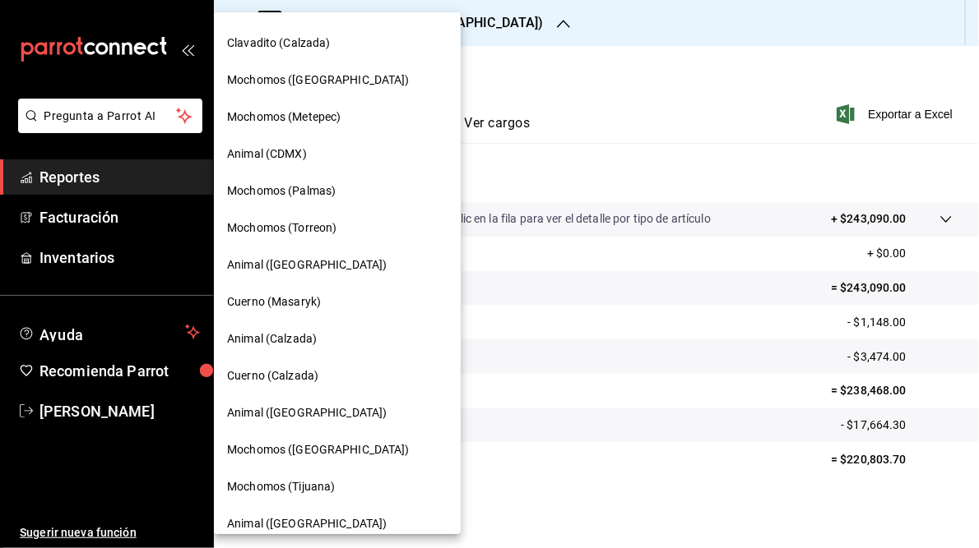
scroll to position [119, 0]
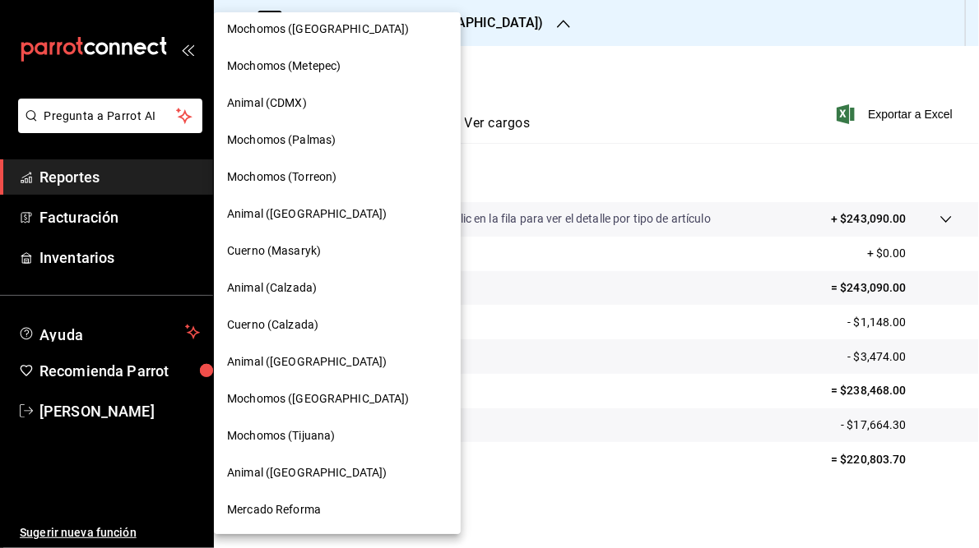
click at [299, 508] on span "Mercado Reforma" at bounding box center [274, 510] width 94 height 17
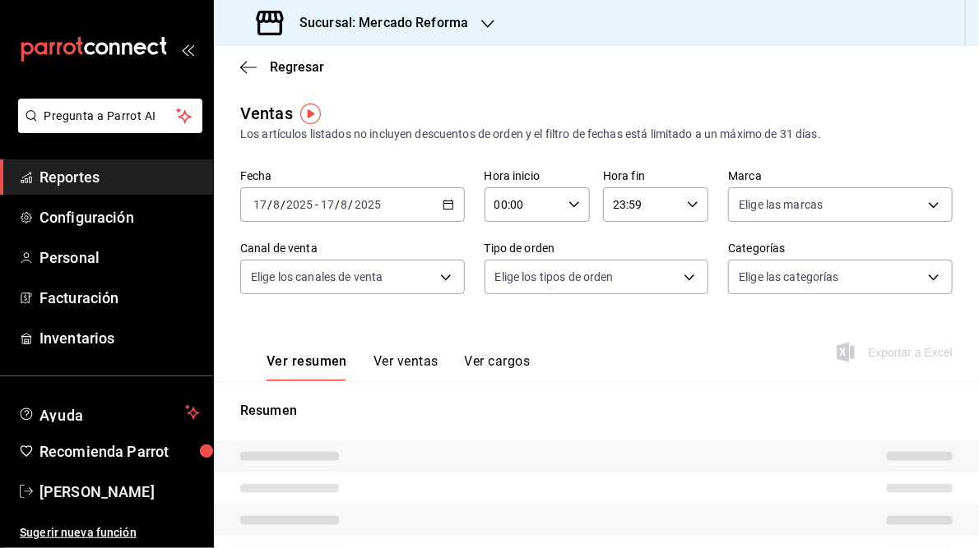
type input "05:00"
type input "05:59"
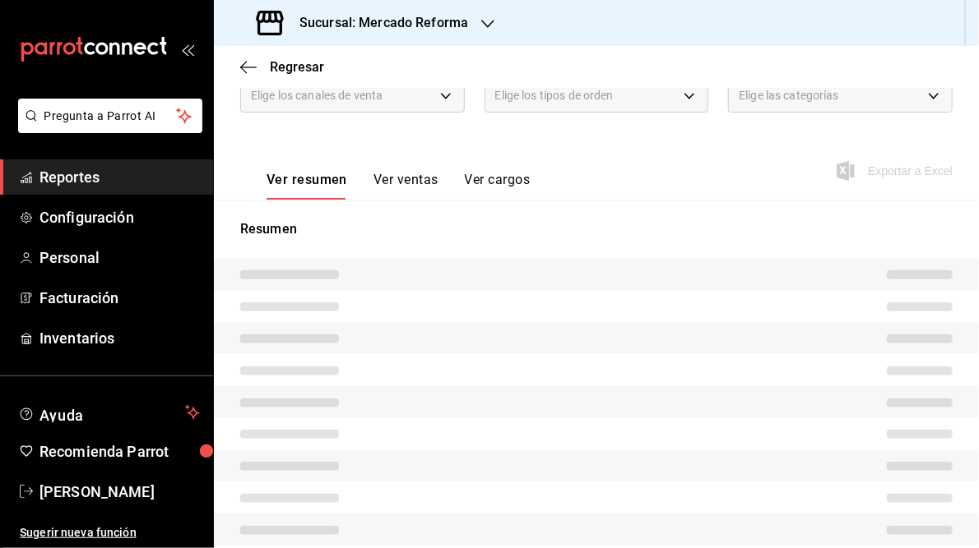
scroll to position [197, 0]
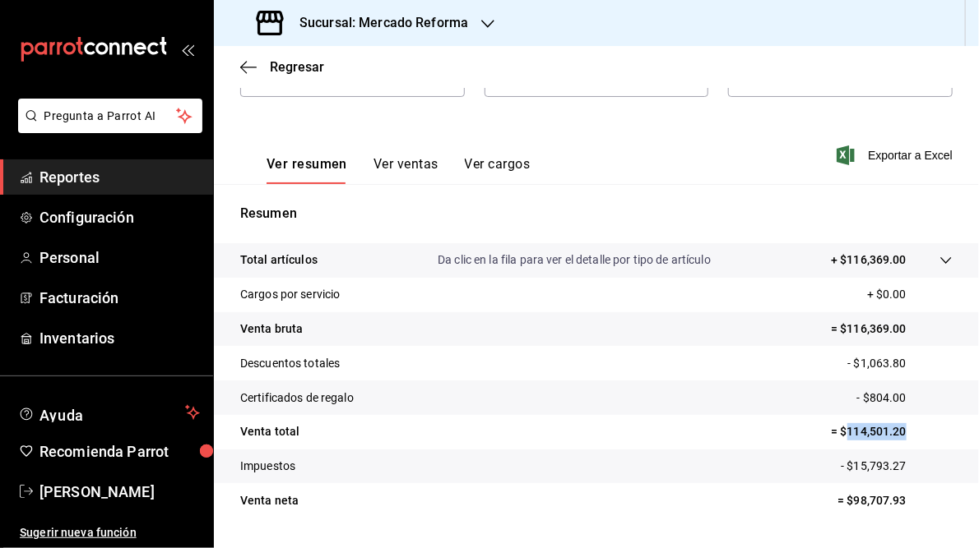
drag, startPoint x: 835, startPoint y: 432, endPoint x: 899, endPoint y: 434, distance: 63.4
click at [899, 434] on p "= $114,501.20" at bounding box center [892, 431] width 122 height 17
drag, startPoint x: 899, startPoint y: 434, endPoint x: 868, endPoint y: 437, distance: 30.5
